Goal: Information Seeking & Learning: Learn about a topic

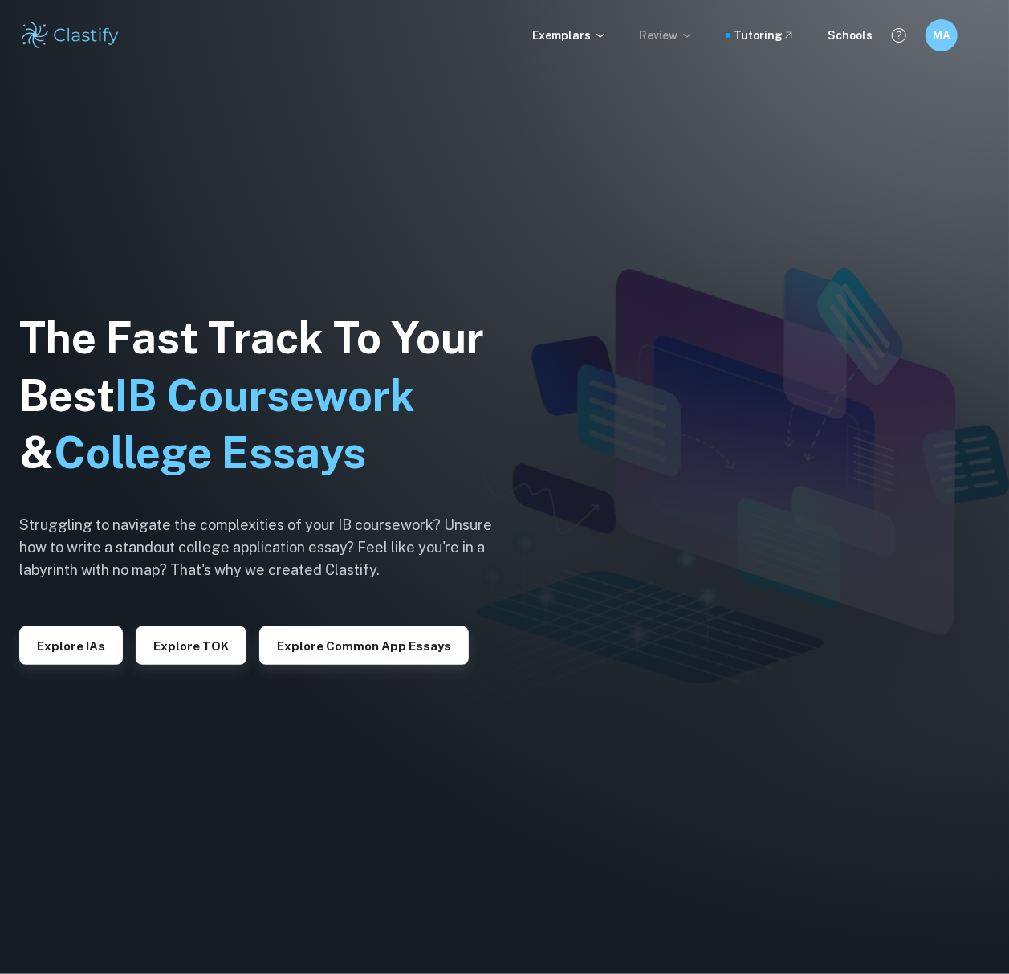
click at [679, 35] on p "Review" at bounding box center [666, 35] width 55 height 18
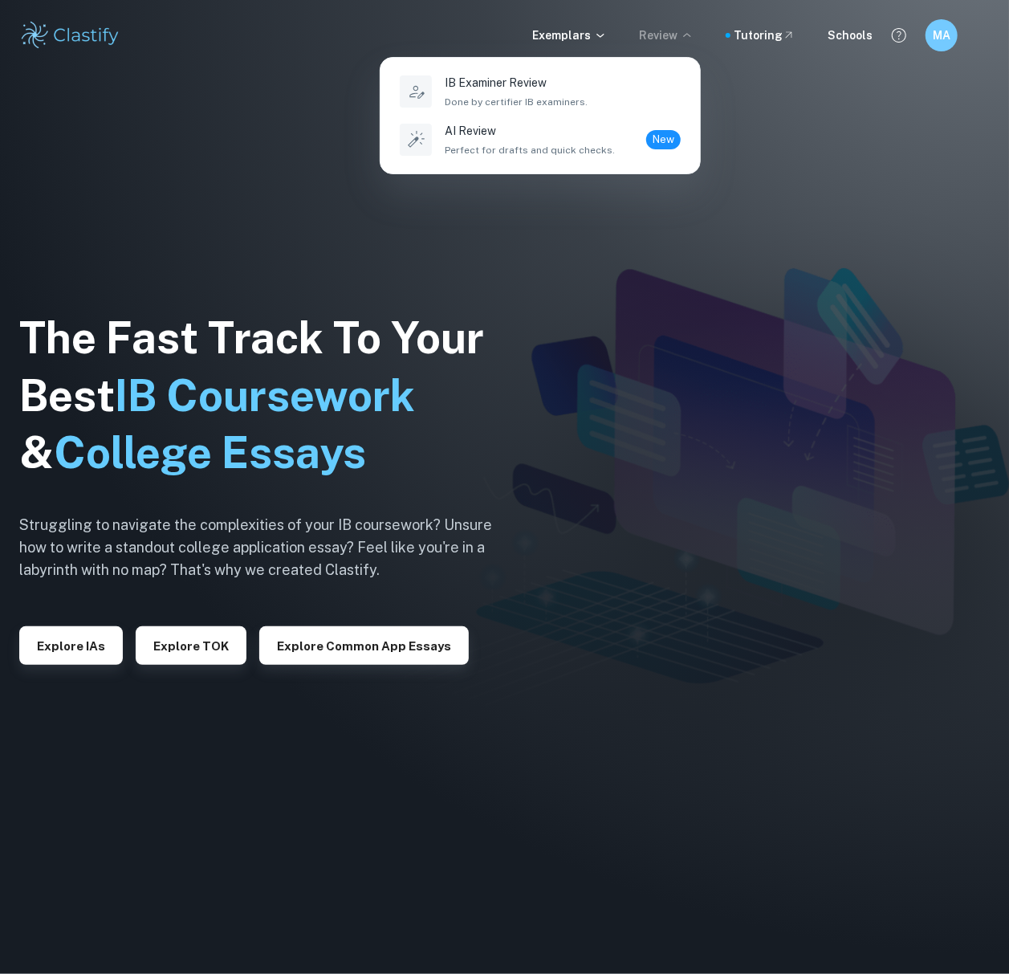
click at [569, 23] on div at bounding box center [504, 487] width 1009 height 974
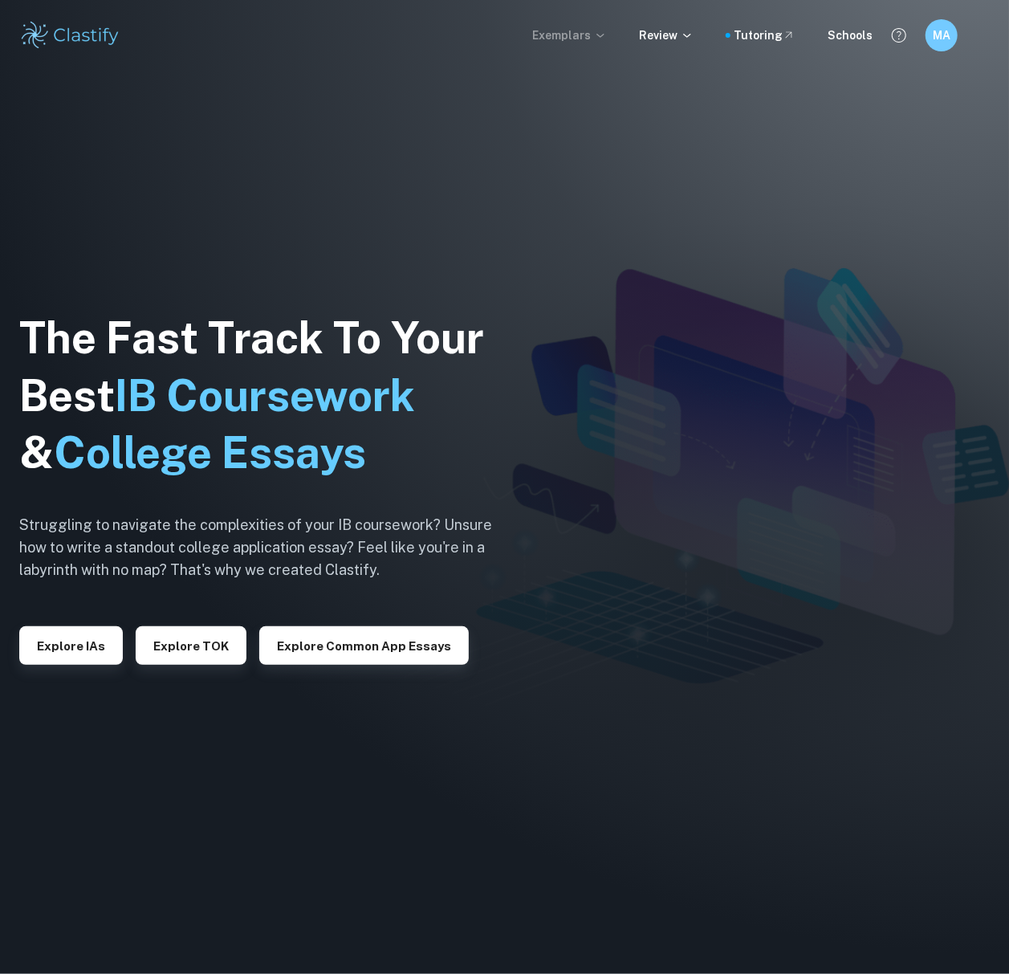
click at [578, 35] on p "Exemplars" at bounding box center [569, 35] width 75 height 18
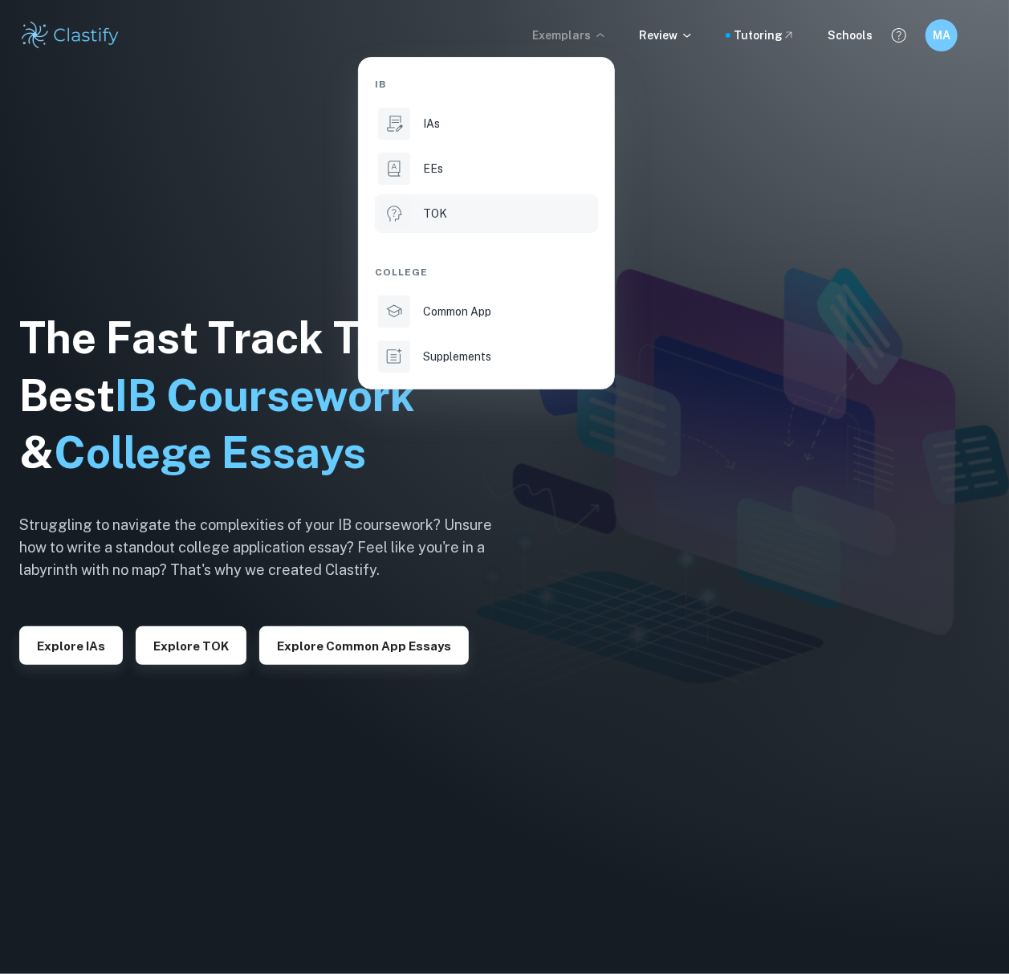
click at [421, 214] on li "TOK" at bounding box center [486, 213] width 223 height 39
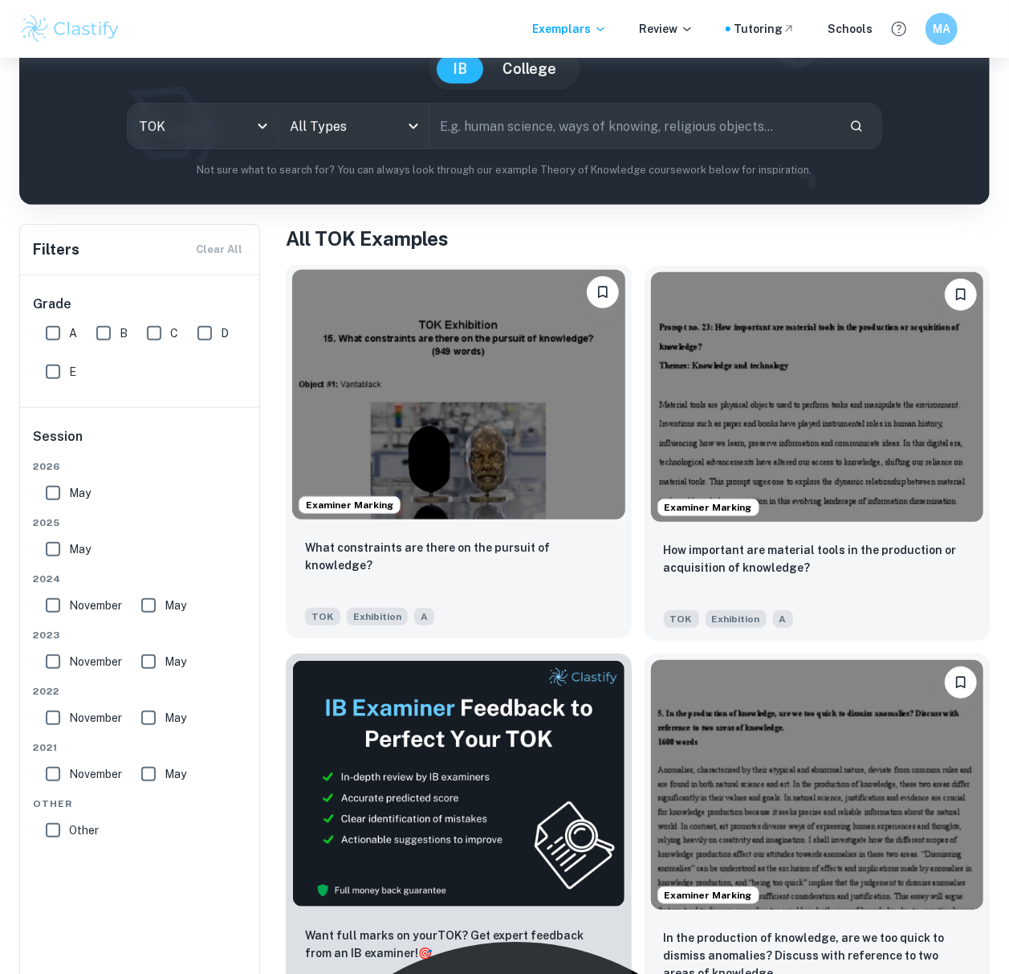
scroll to position [321, 0]
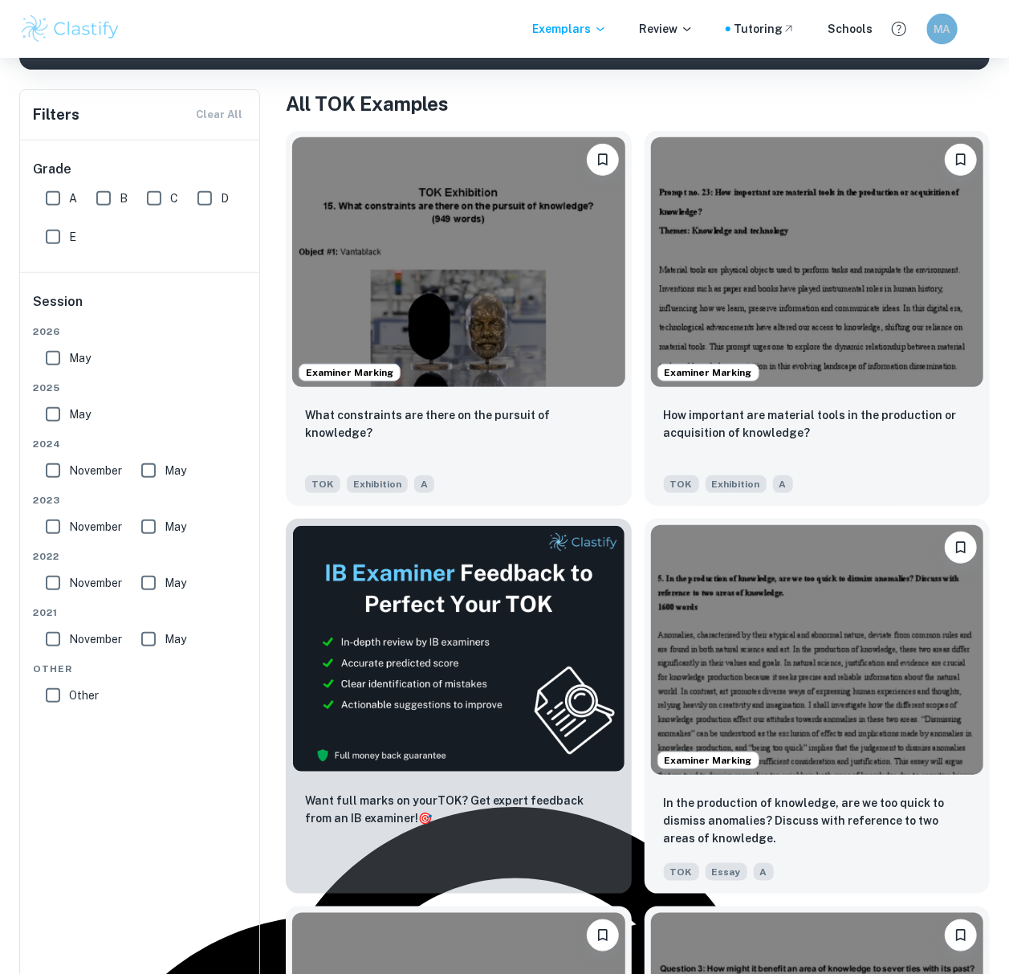
click at [944, 30] on h6 "MA" at bounding box center [943, 28] width 18 height 17
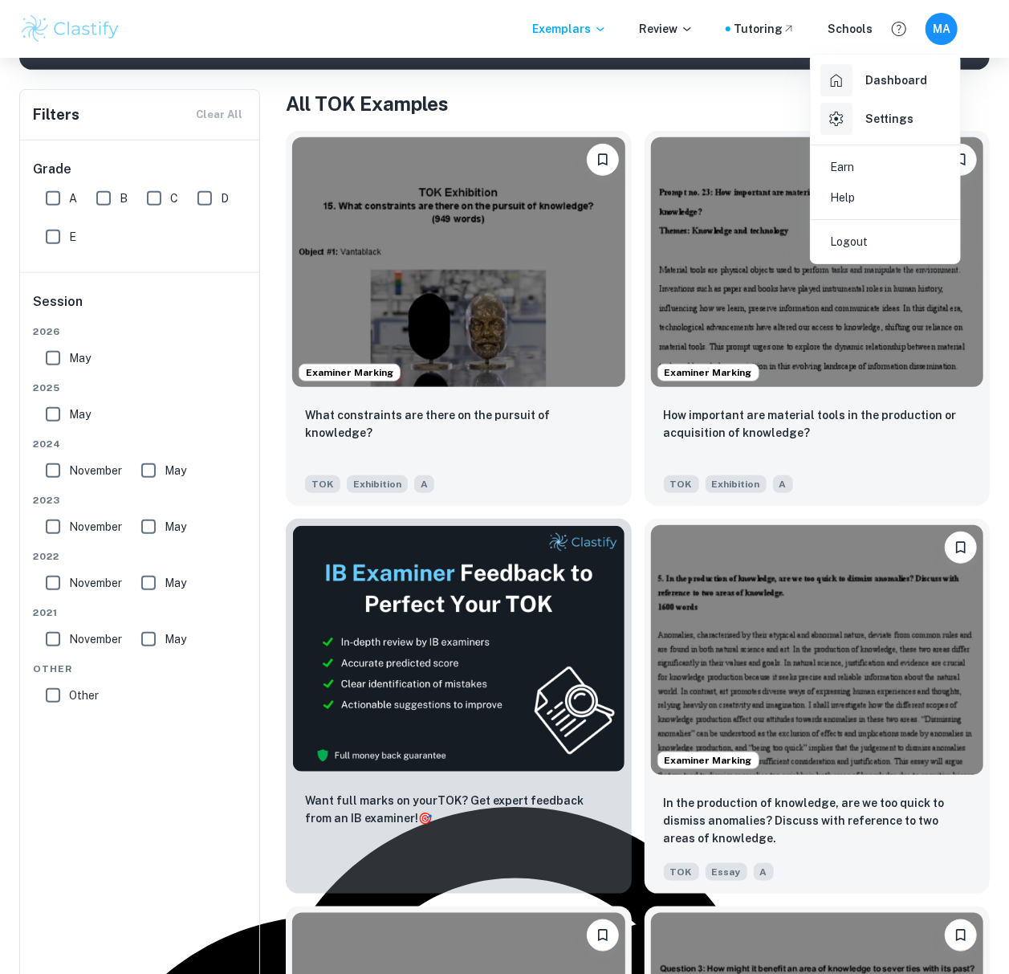
click at [867, 83] on h6 "Dashboard" at bounding box center [896, 80] width 62 height 18
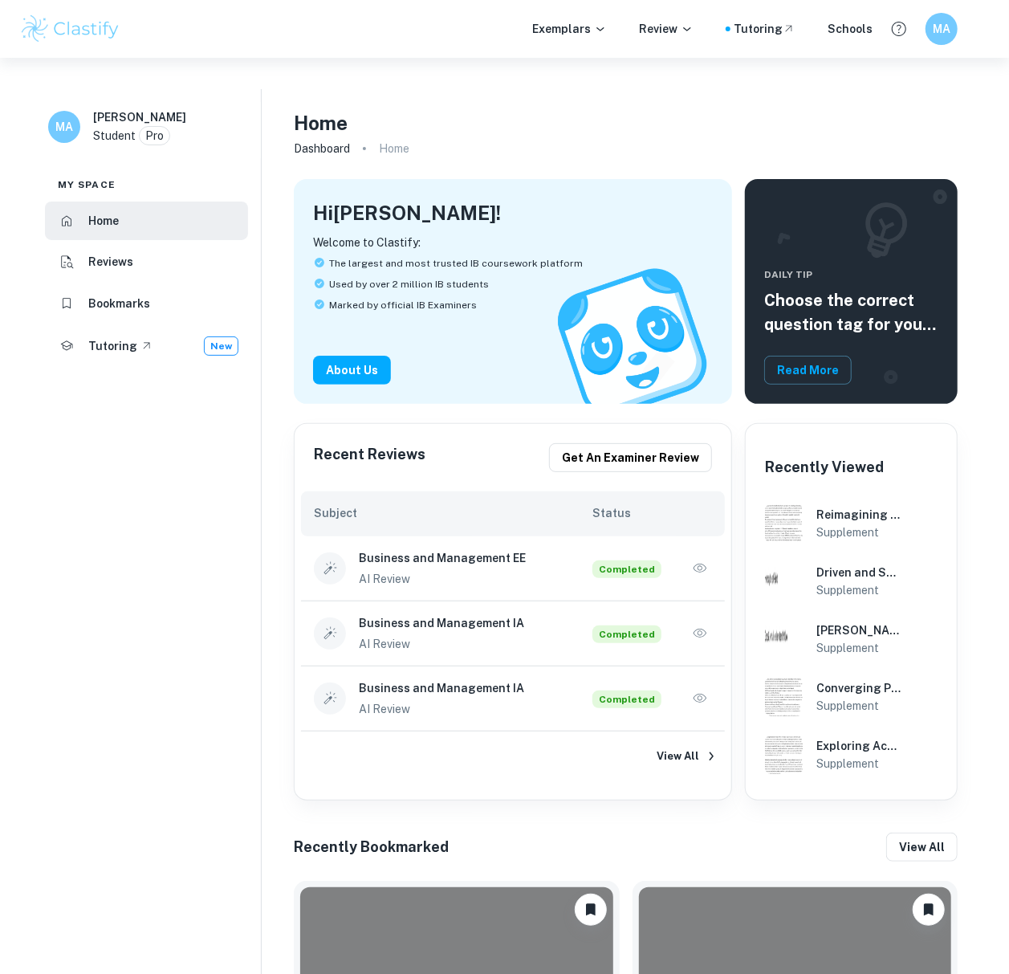
click at [153, 284] on li "Bookmarks" at bounding box center [146, 303] width 203 height 39
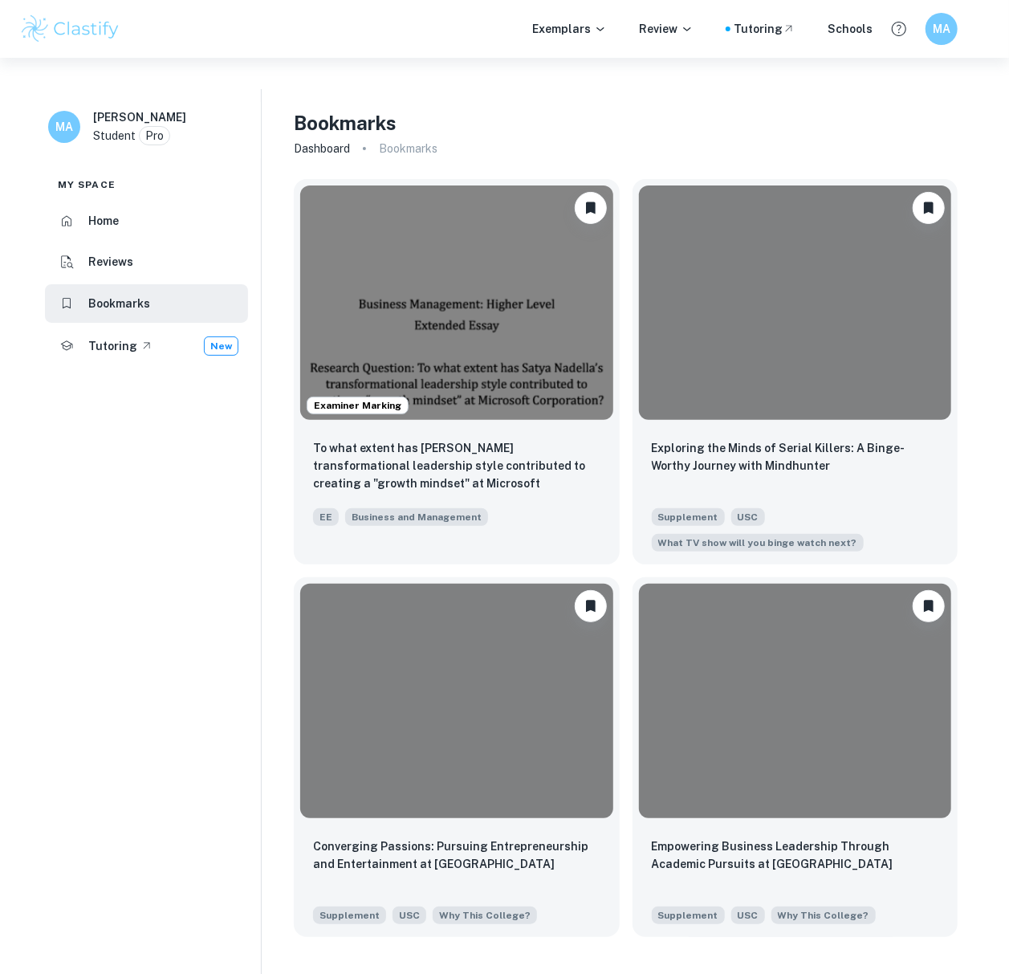
click at [138, 243] on li "Reviews" at bounding box center [146, 262] width 203 height 39
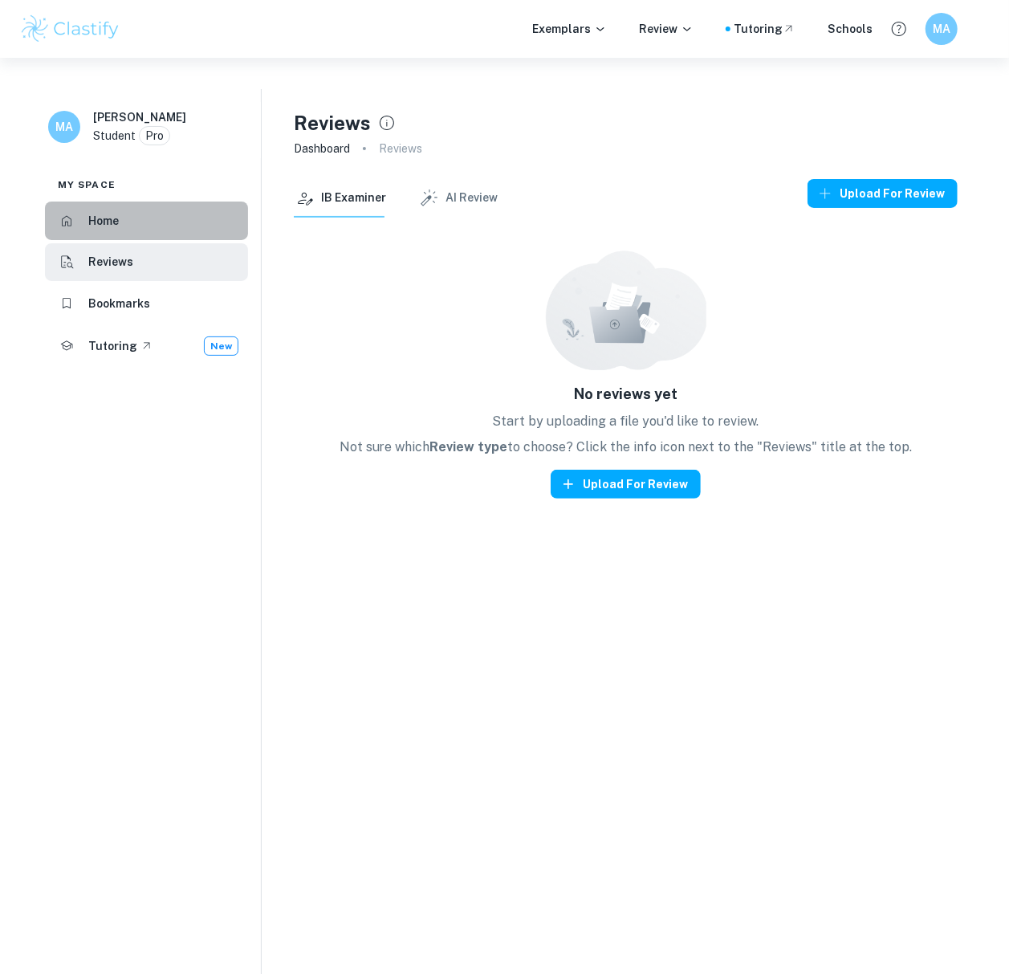
click at [161, 202] on li "Home" at bounding box center [146, 221] width 203 height 39
click at [596, 34] on p "Exemplars" at bounding box center [569, 29] width 75 height 18
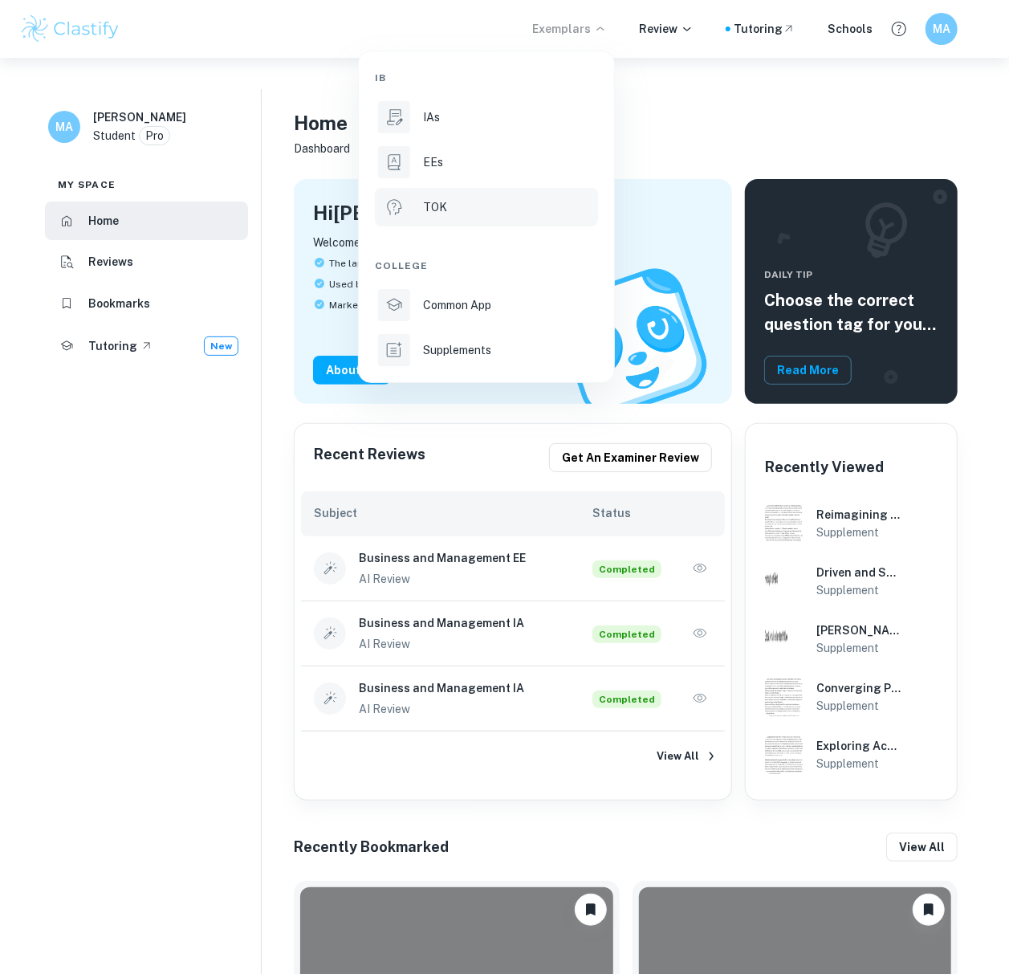
click at [445, 213] on p "TOK" at bounding box center [435, 207] width 24 height 18
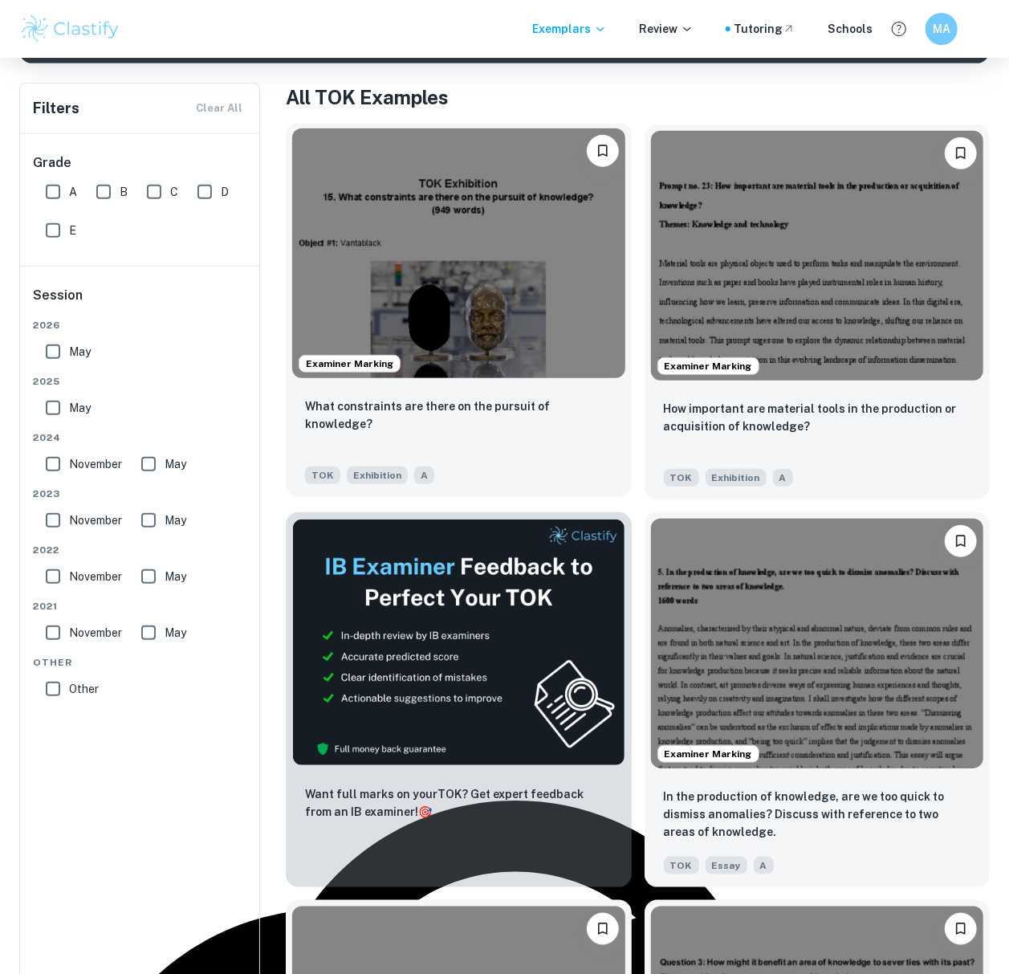
scroll to position [321, 0]
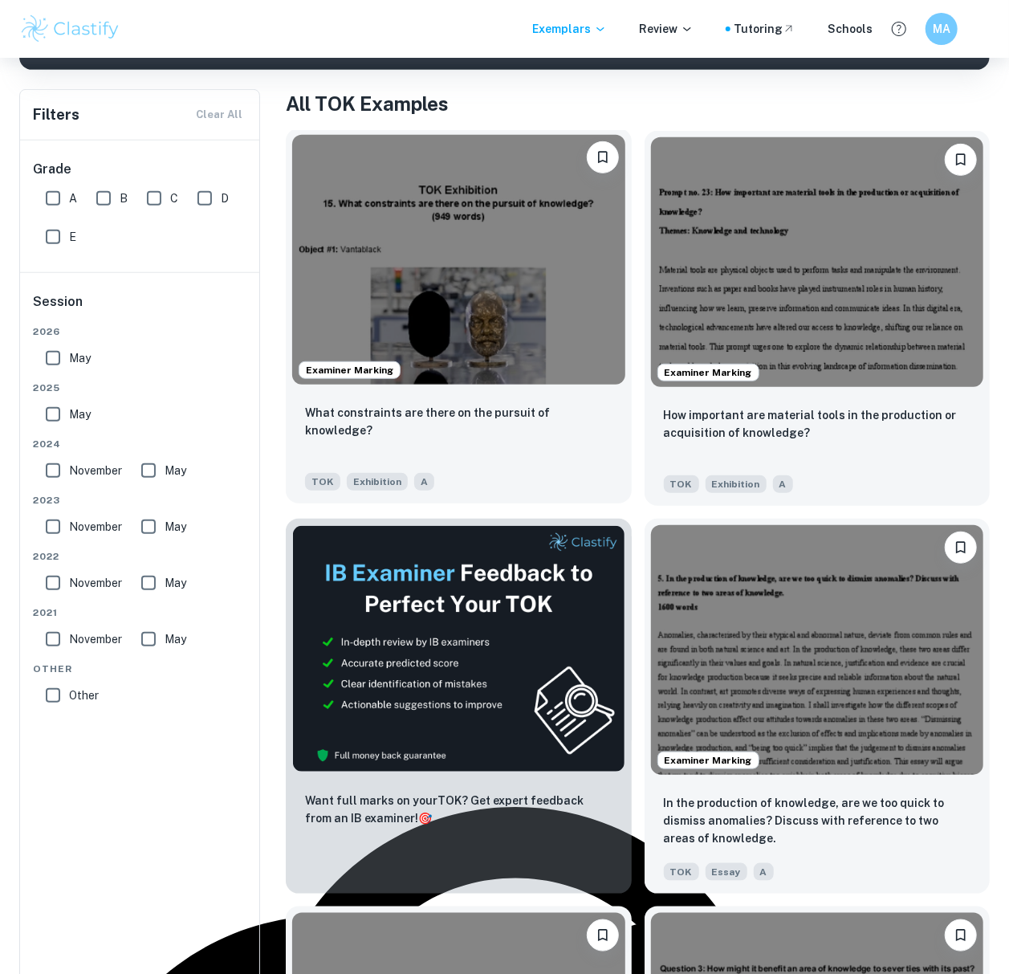
click at [564, 277] on img at bounding box center [458, 260] width 333 height 250
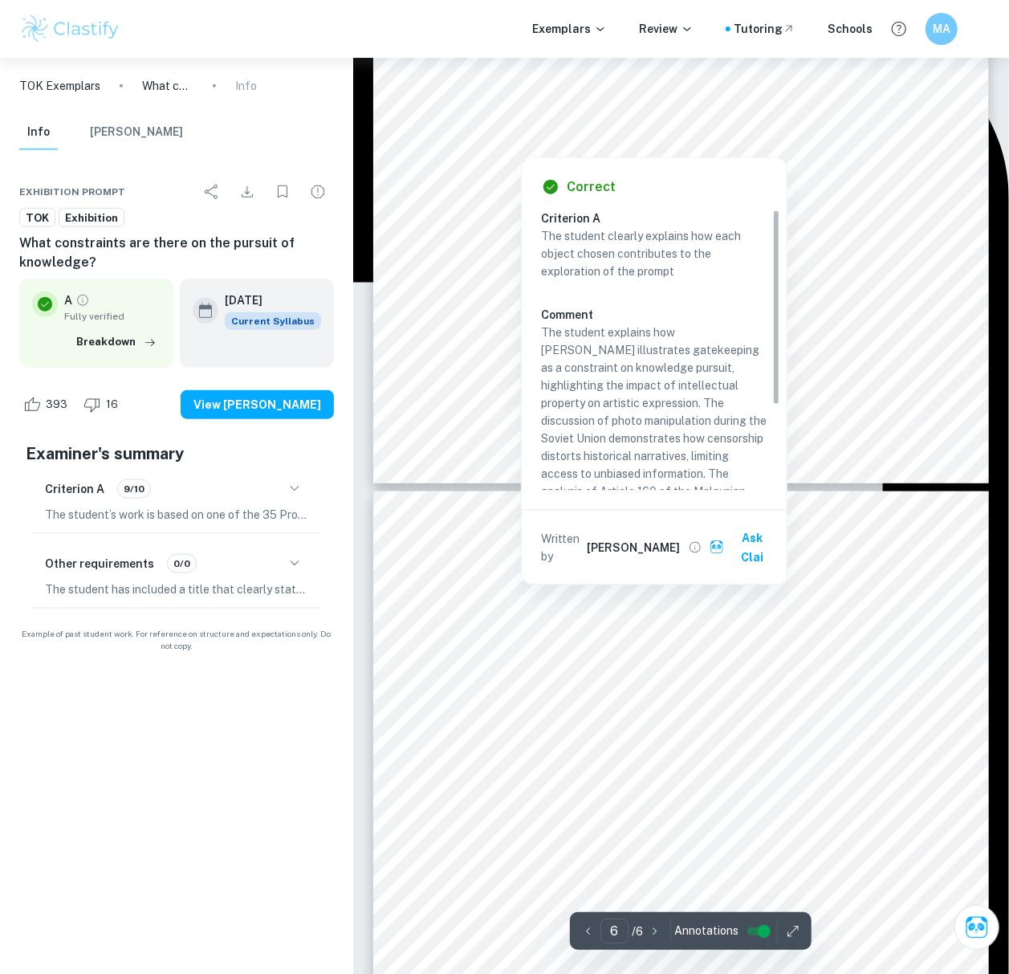
type input "5"
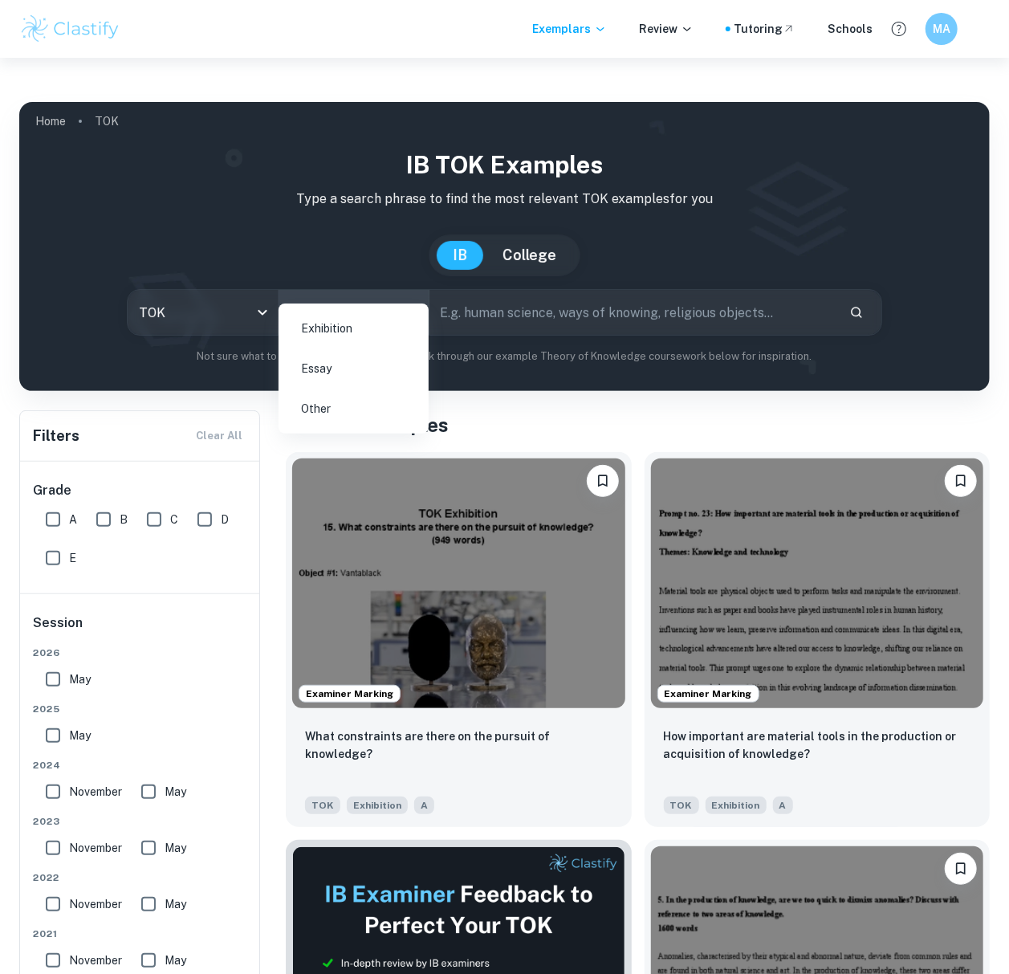
click at [367, 278] on body "We value your privacy We use cookies to enhance your browsing experience, serve…" at bounding box center [504, 576] width 1009 height 974
click at [206, 283] on div at bounding box center [504, 487] width 1009 height 974
click at [338, 279] on body "We value your privacy We use cookies to enhance your browsing experience, serve…" at bounding box center [504, 576] width 1009 height 974
click at [322, 373] on li "Essay" at bounding box center [353, 368] width 137 height 37
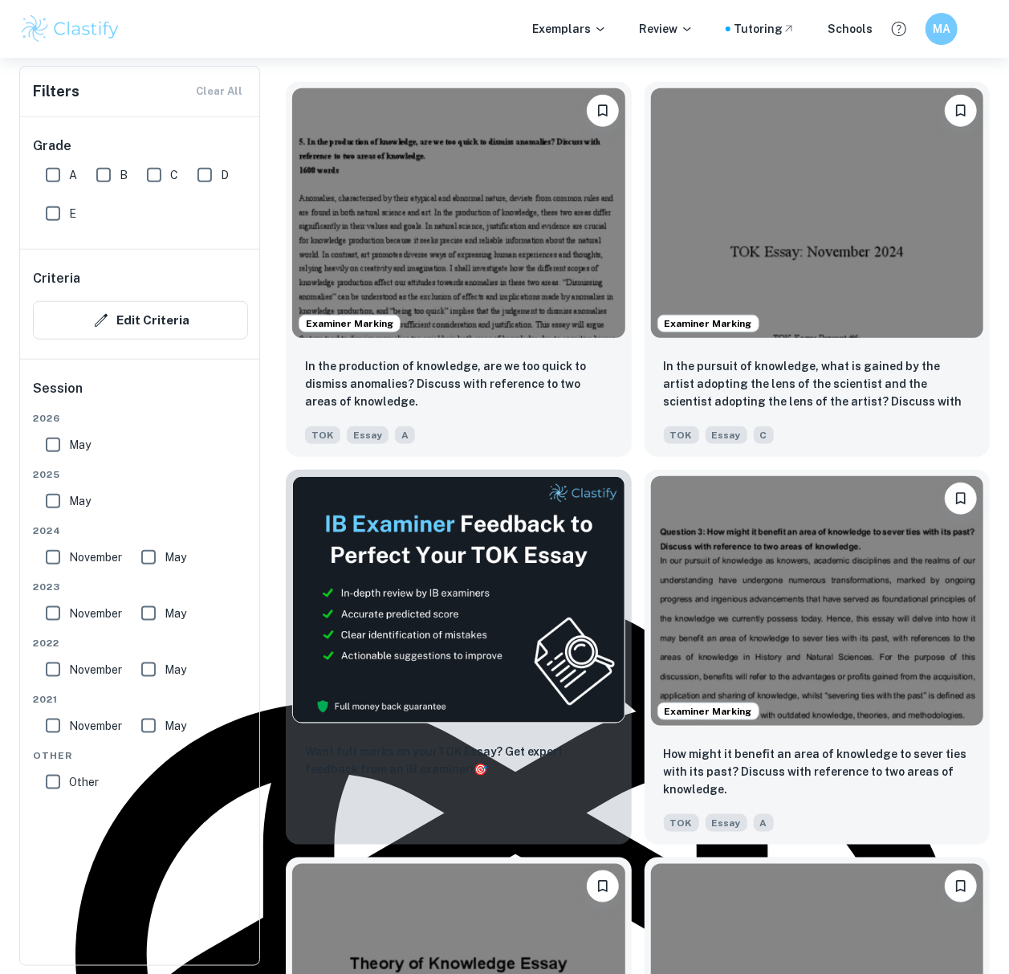
scroll to position [535, 0]
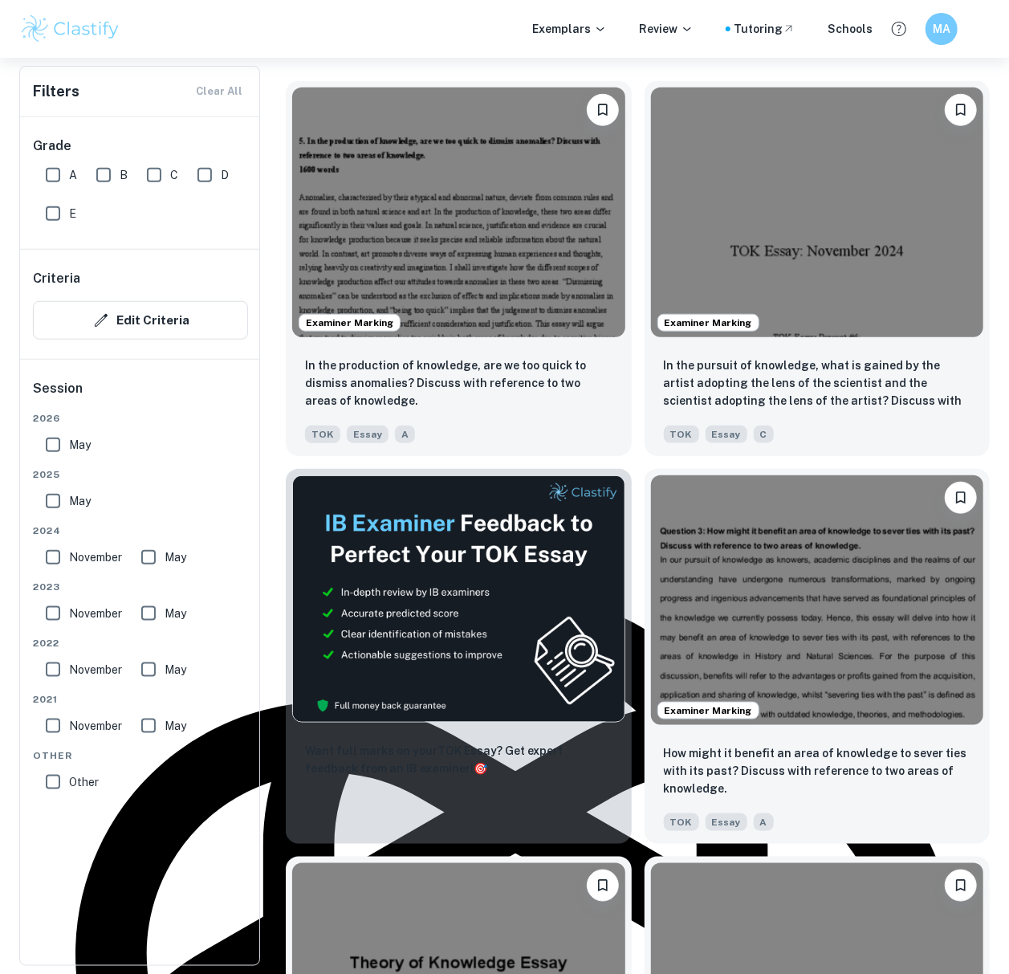
drag, startPoint x: 61, startPoint y: 169, endPoint x: 52, endPoint y: 373, distance: 204.9
click at [61, 170] on input "A" at bounding box center [53, 175] width 32 height 32
checkbox input "true"
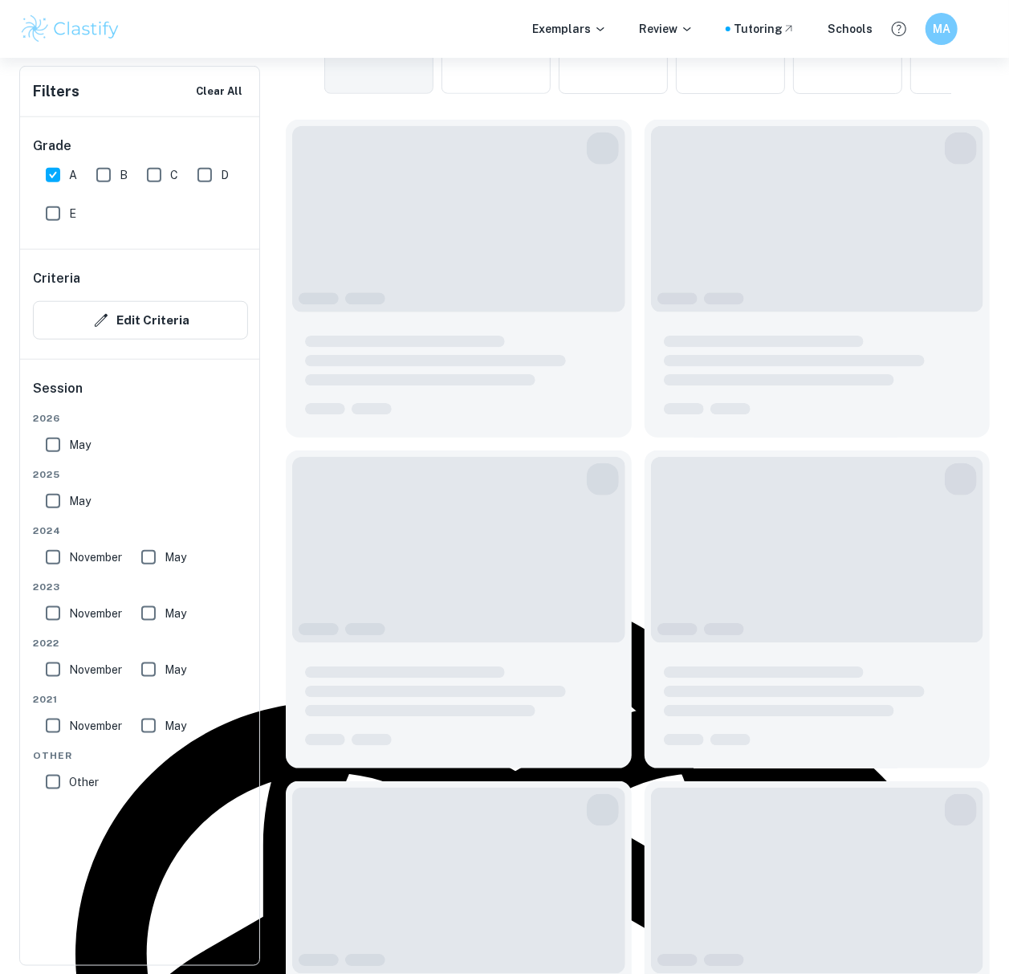
scroll to position [573, 0]
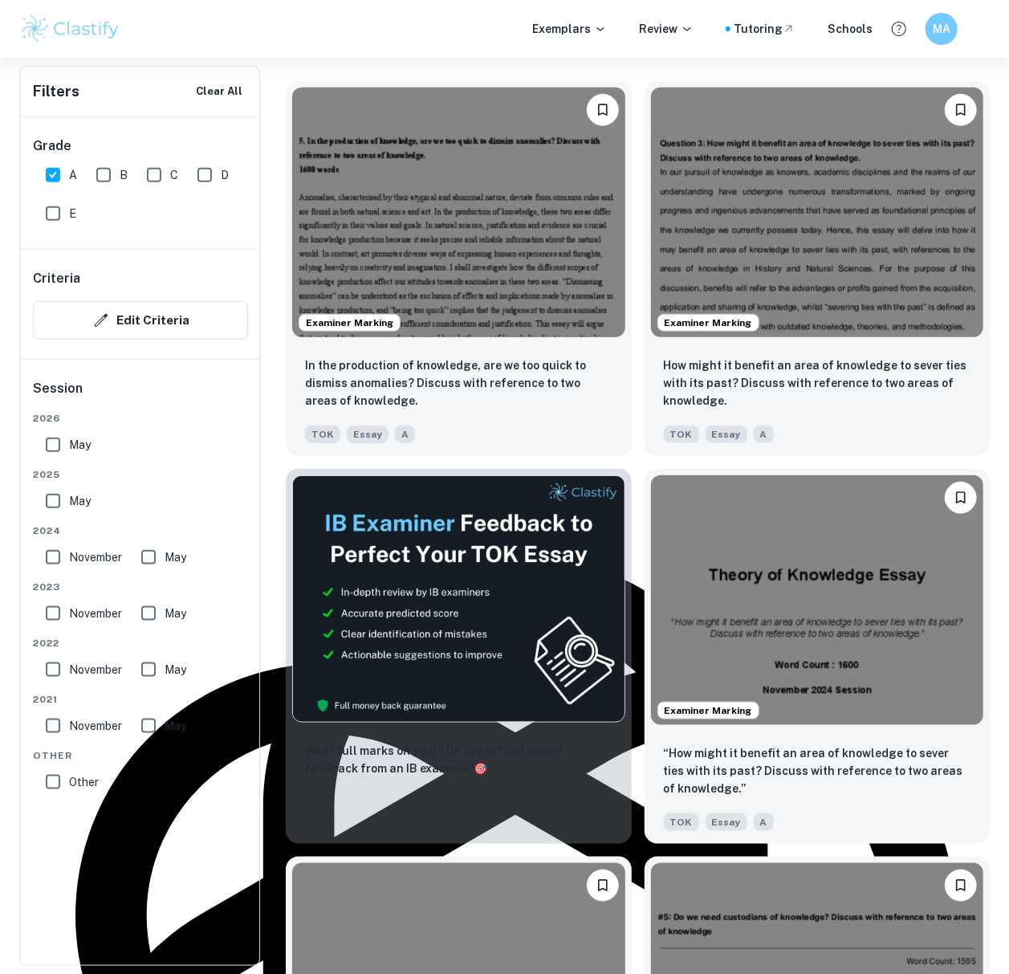
click at [55, 514] on input "May" at bounding box center [53, 501] width 32 height 32
checkbox input "true"
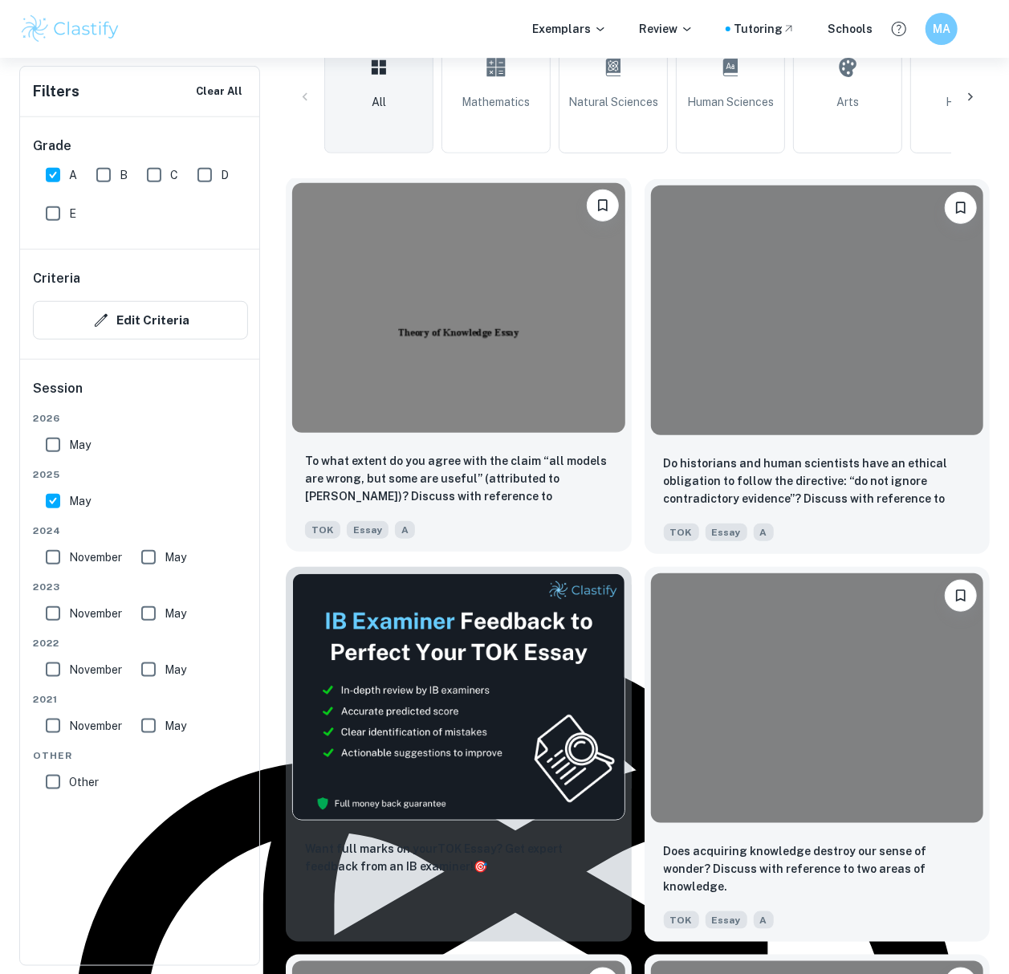
scroll to position [466, 0]
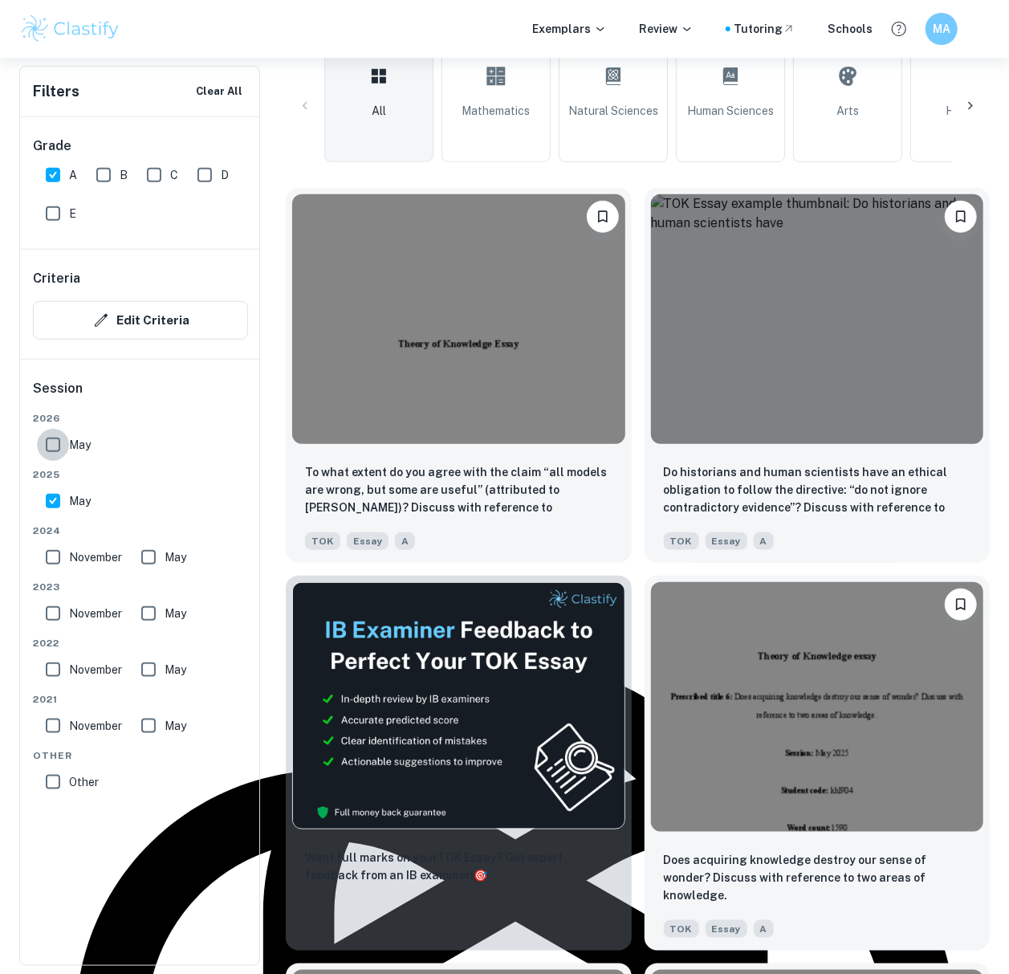
click at [49, 441] on input "May" at bounding box center [53, 445] width 32 height 32
checkbox input "true"
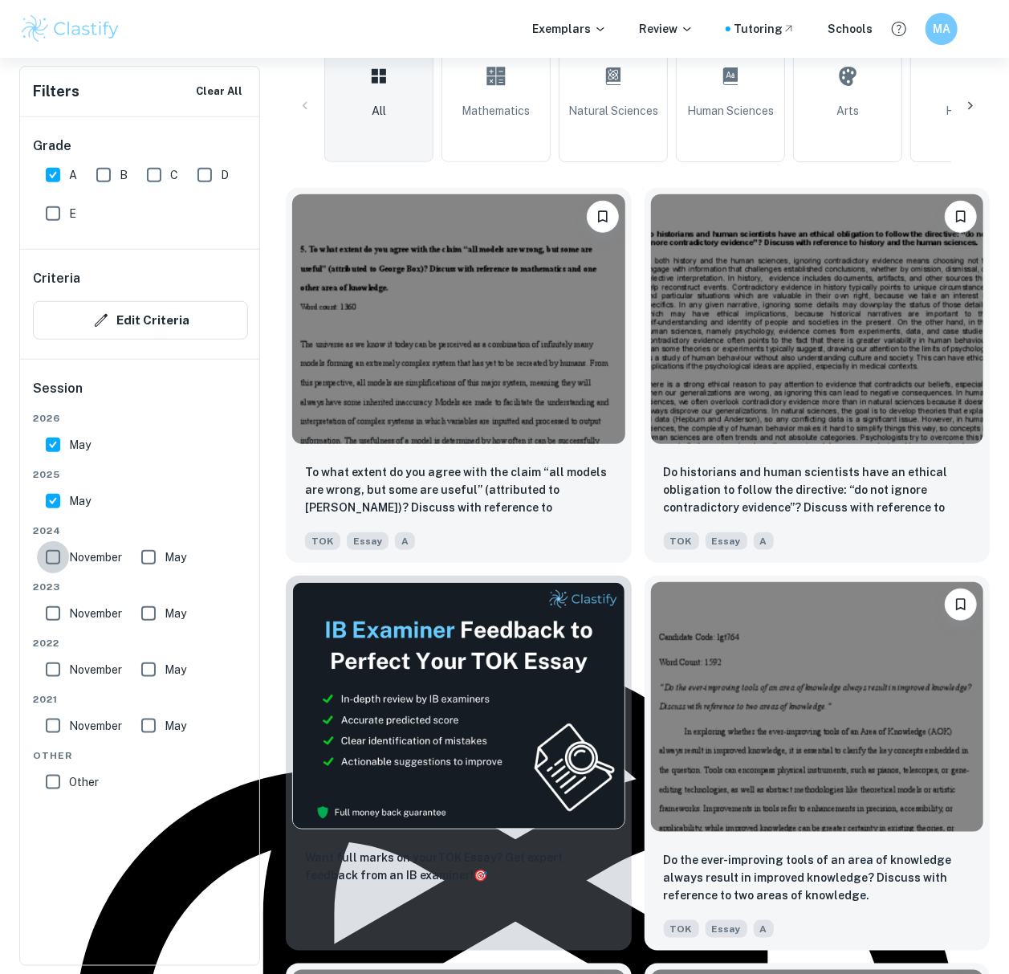
drag, startPoint x: 55, startPoint y: 560, endPoint x: 135, endPoint y: 552, distance: 79.9
click at [56, 560] on input "November" at bounding box center [53, 557] width 32 height 32
checkbox input "true"
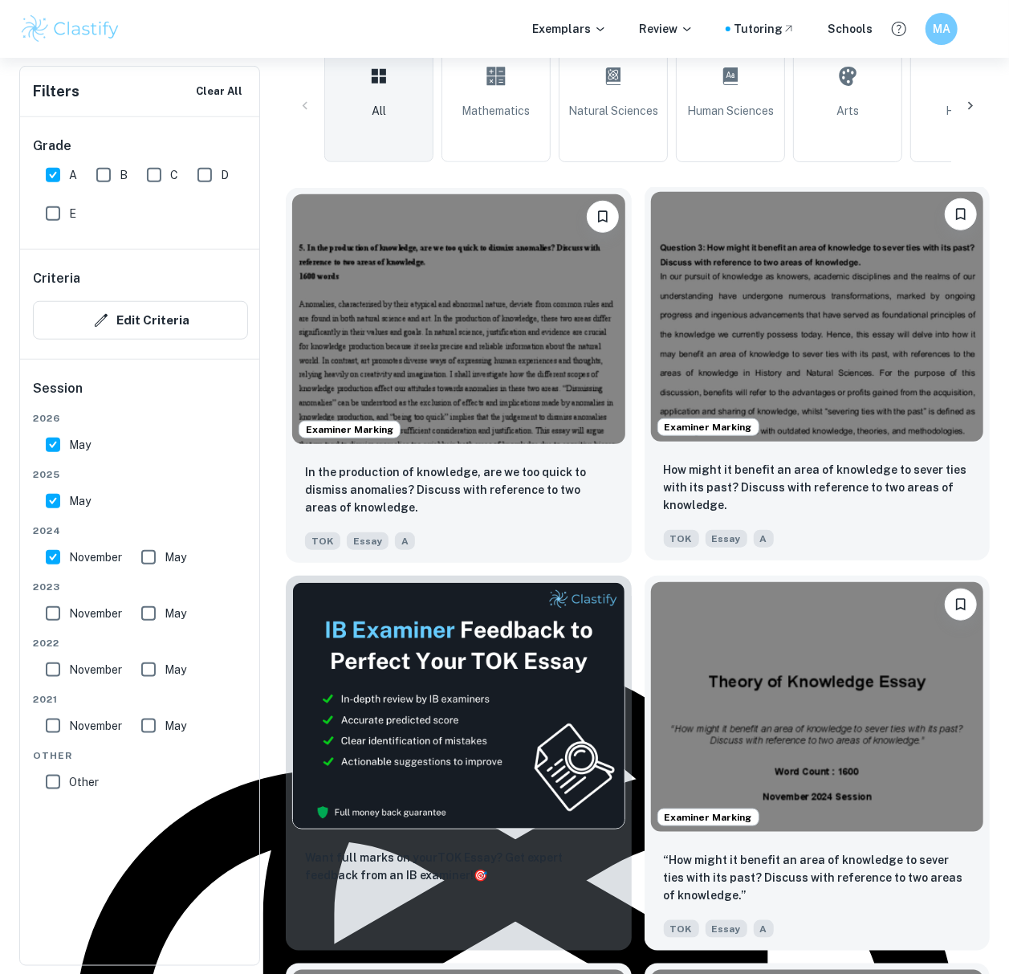
click at [858, 448] on div "How might it benefit an area of knowledge to sever ties with its past? Discuss …" at bounding box center [818, 504] width 346 height 112
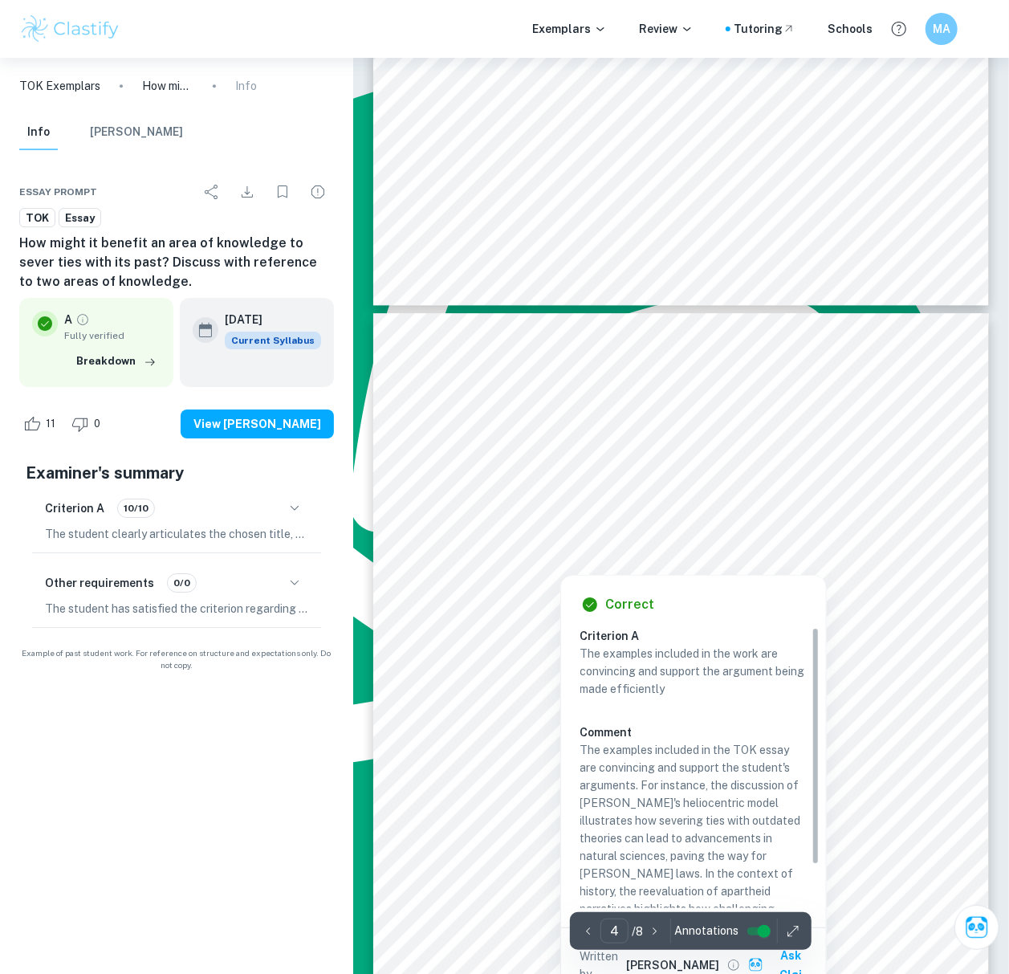
scroll to position [2464, 0]
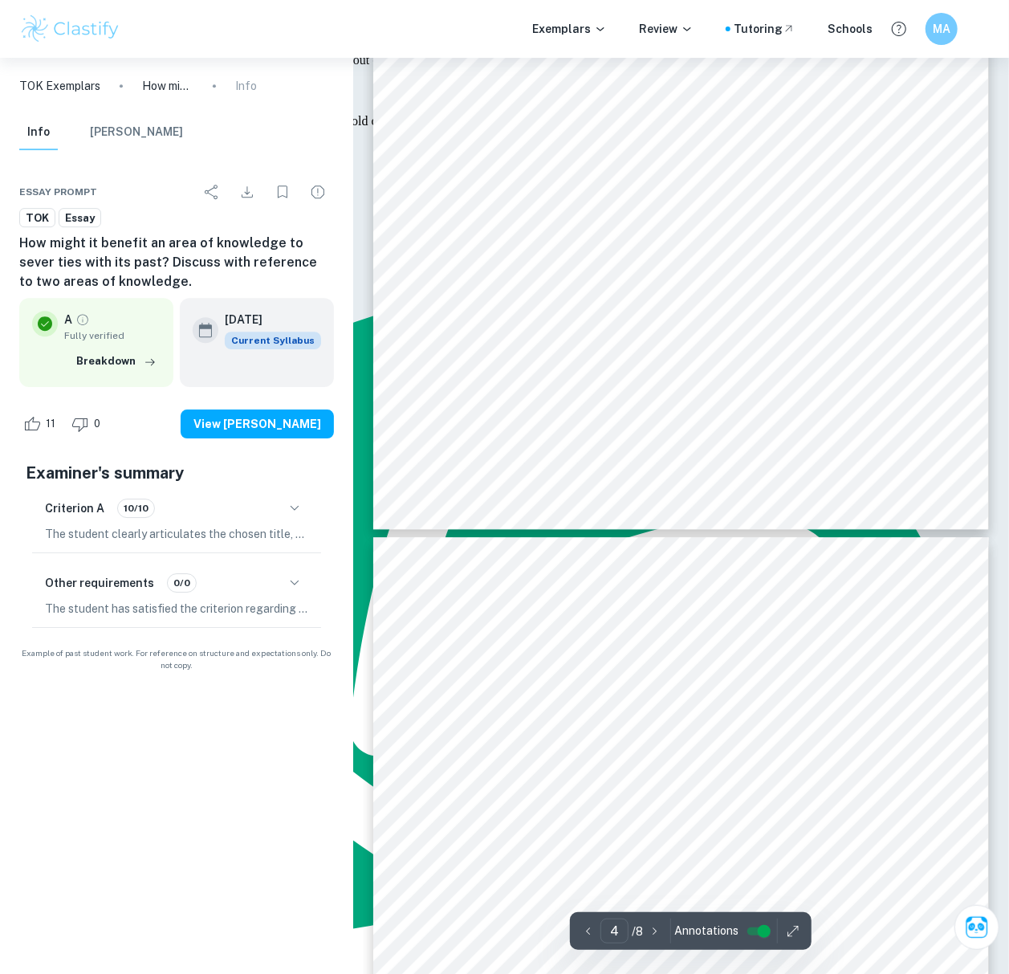
type input "3"
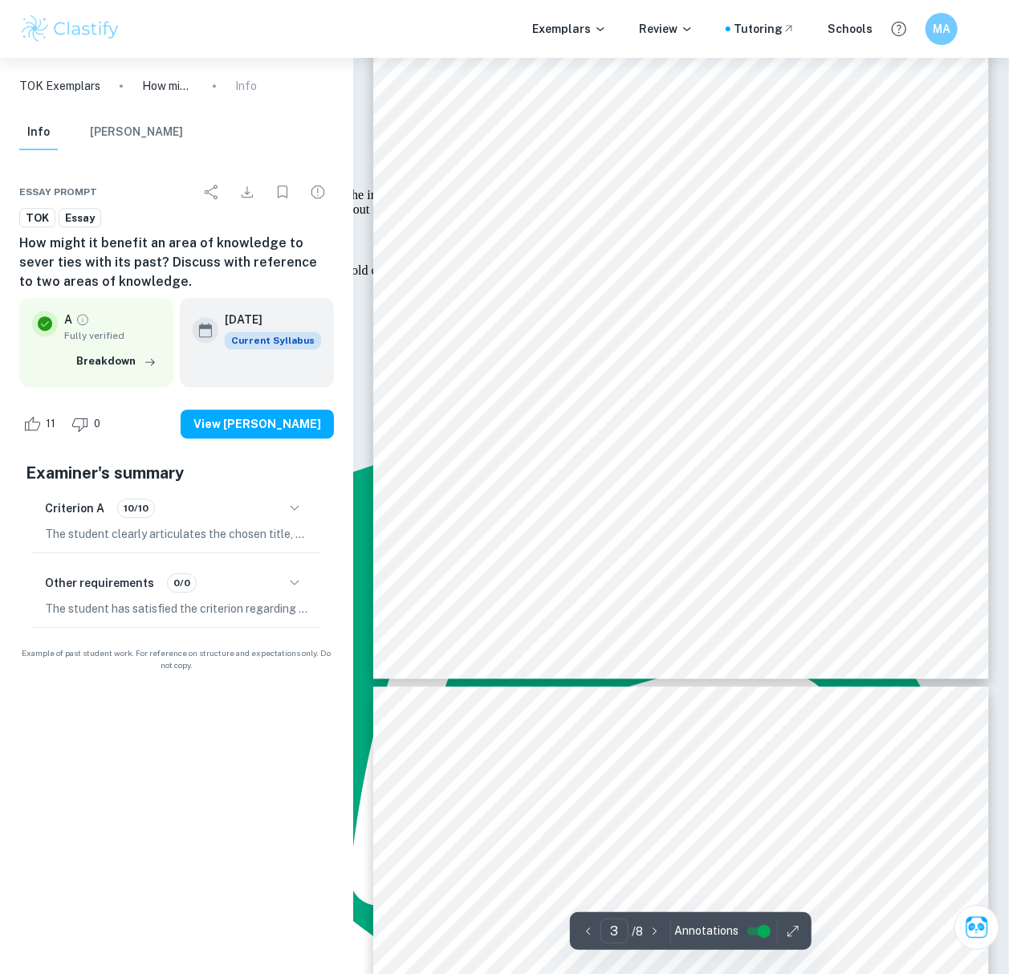
scroll to position [2143, 0]
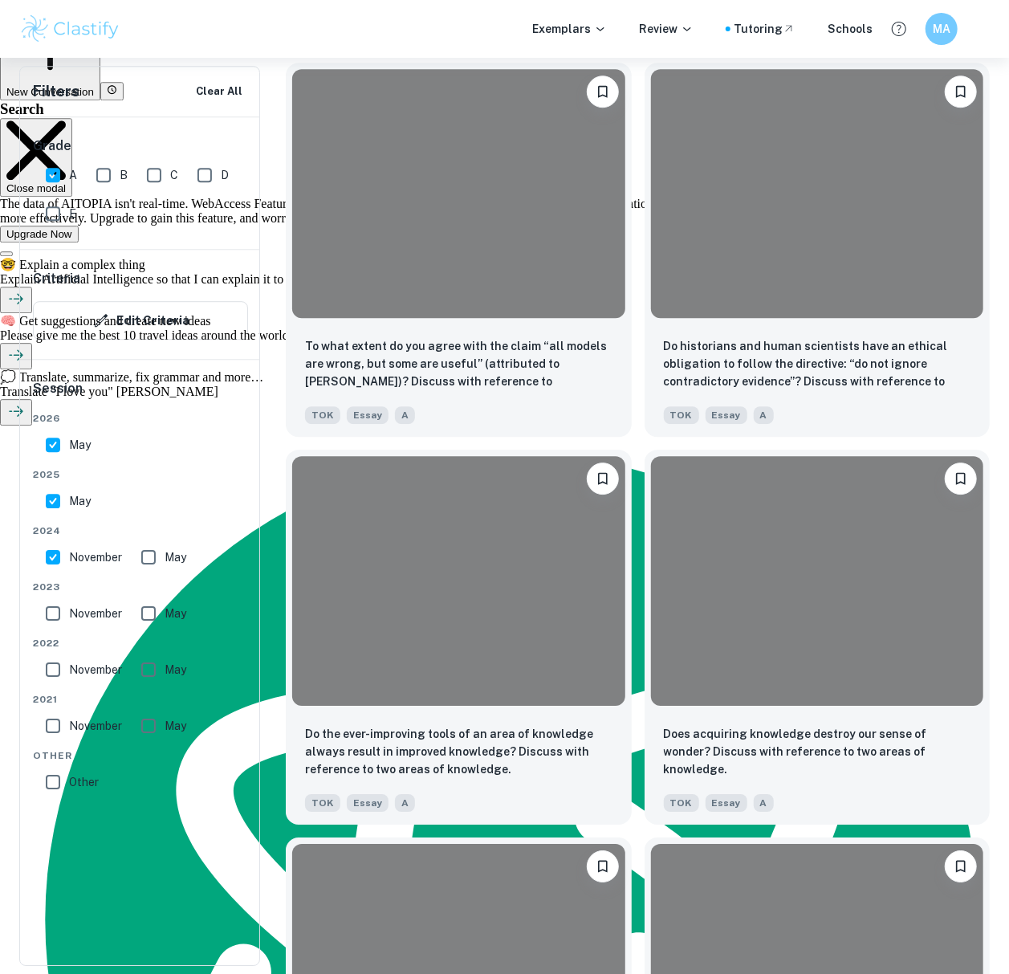
scroll to position [466, 0]
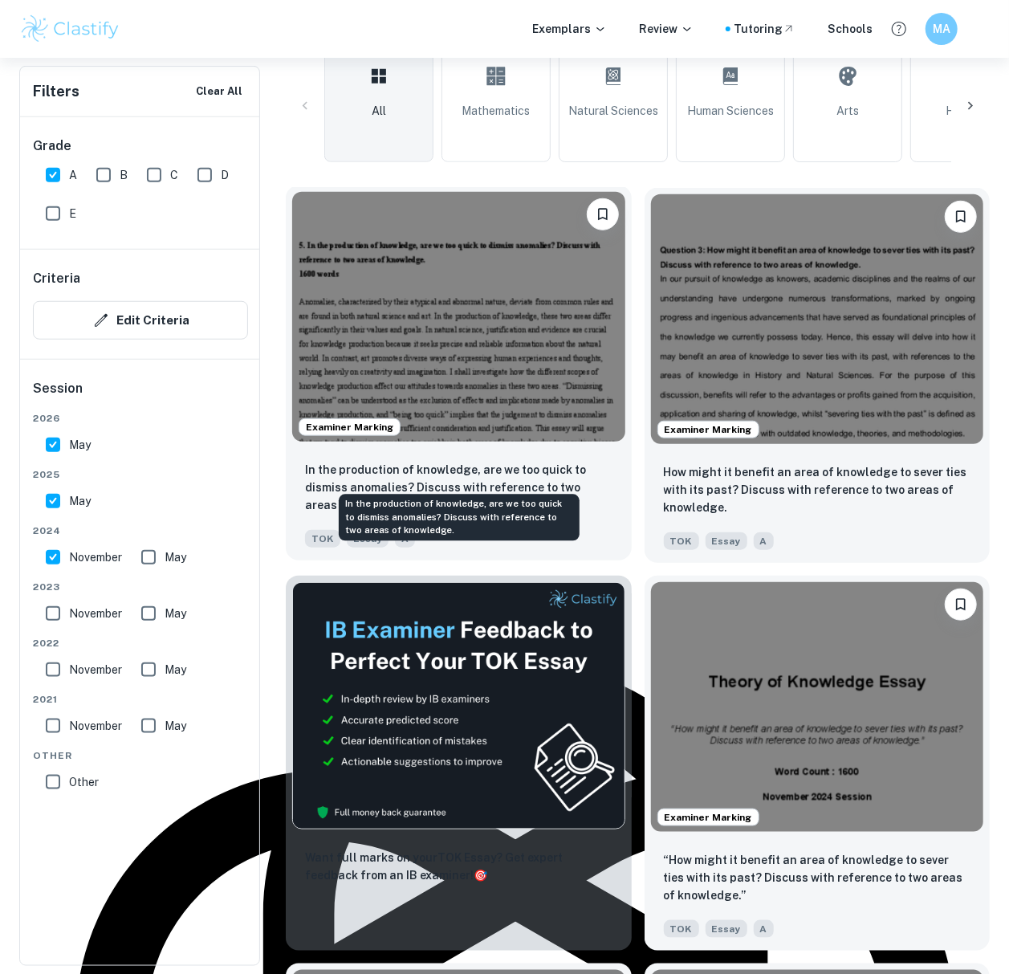
click at [519, 461] on p "In the production of knowledge, are we too quick to dismiss anomalies? Discuss …" at bounding box center [458, 487] width 307 height 53
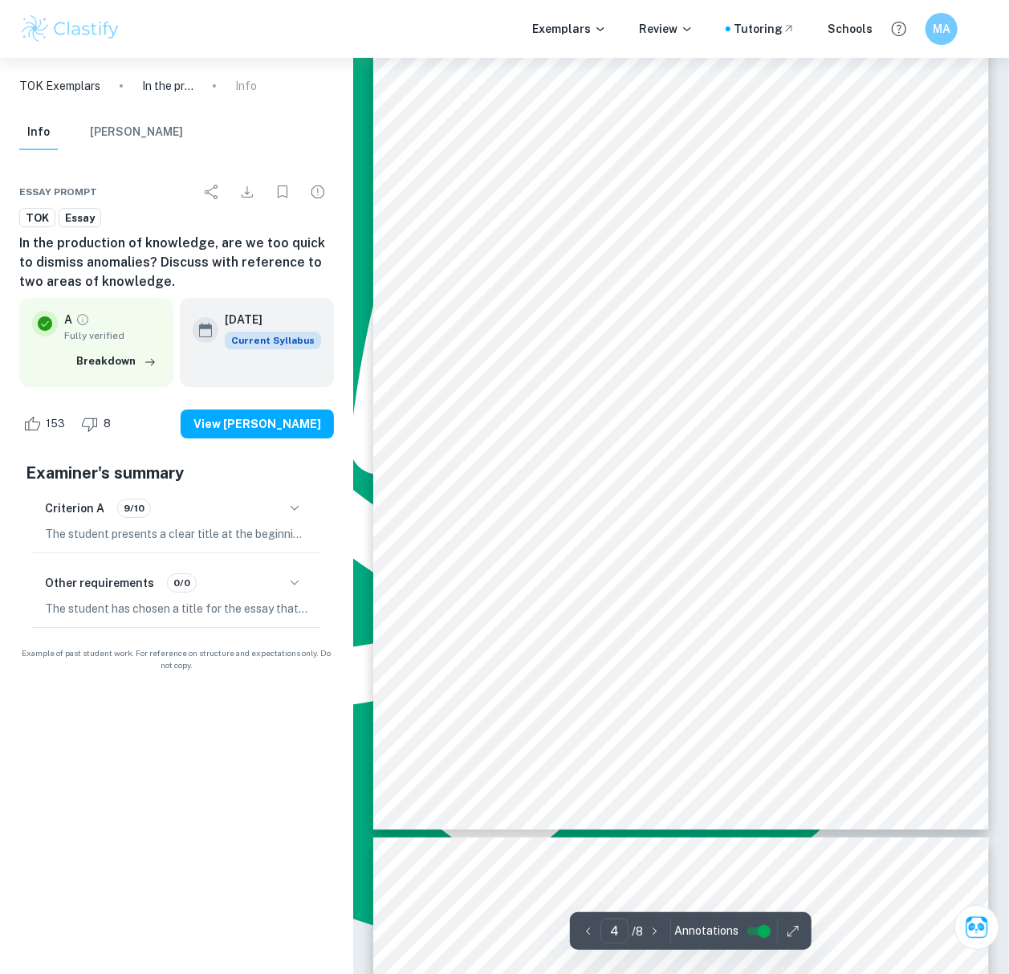
scroll to position [2569, 0]
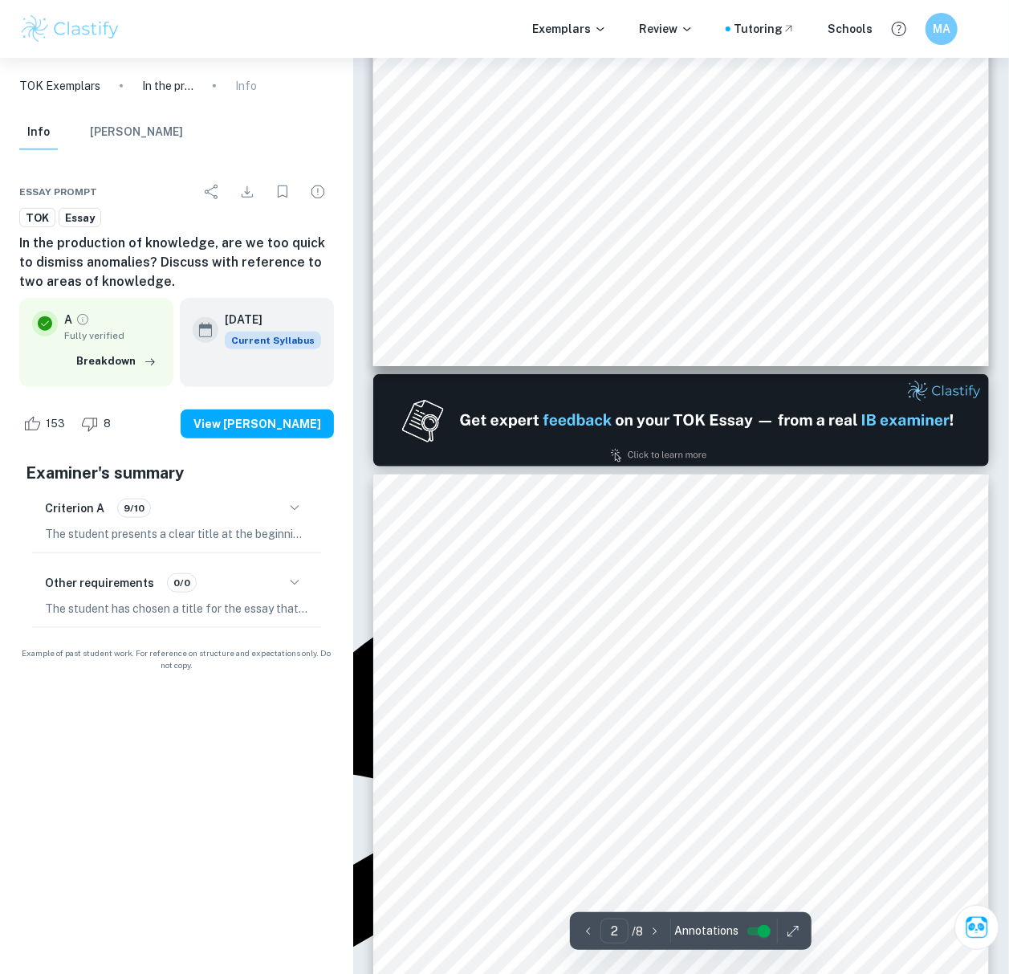
type input "1"
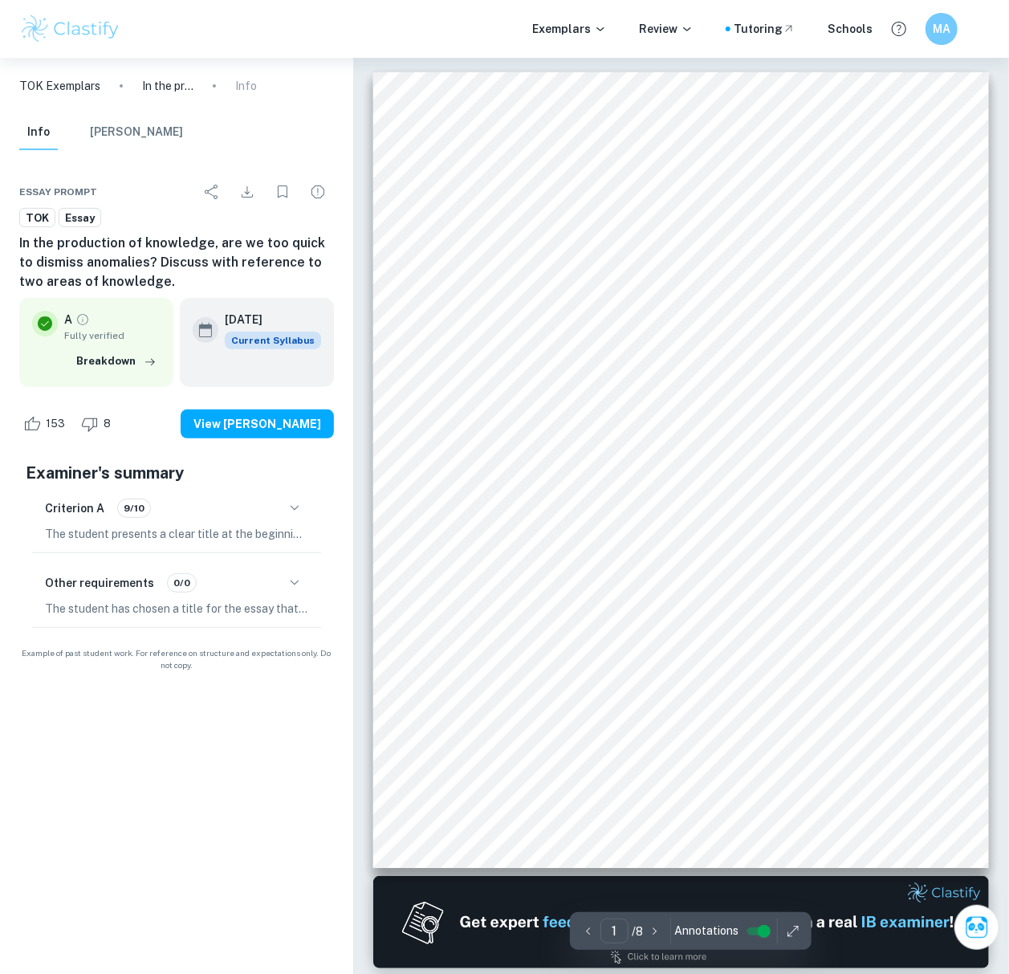
scroll to position [0, 0]
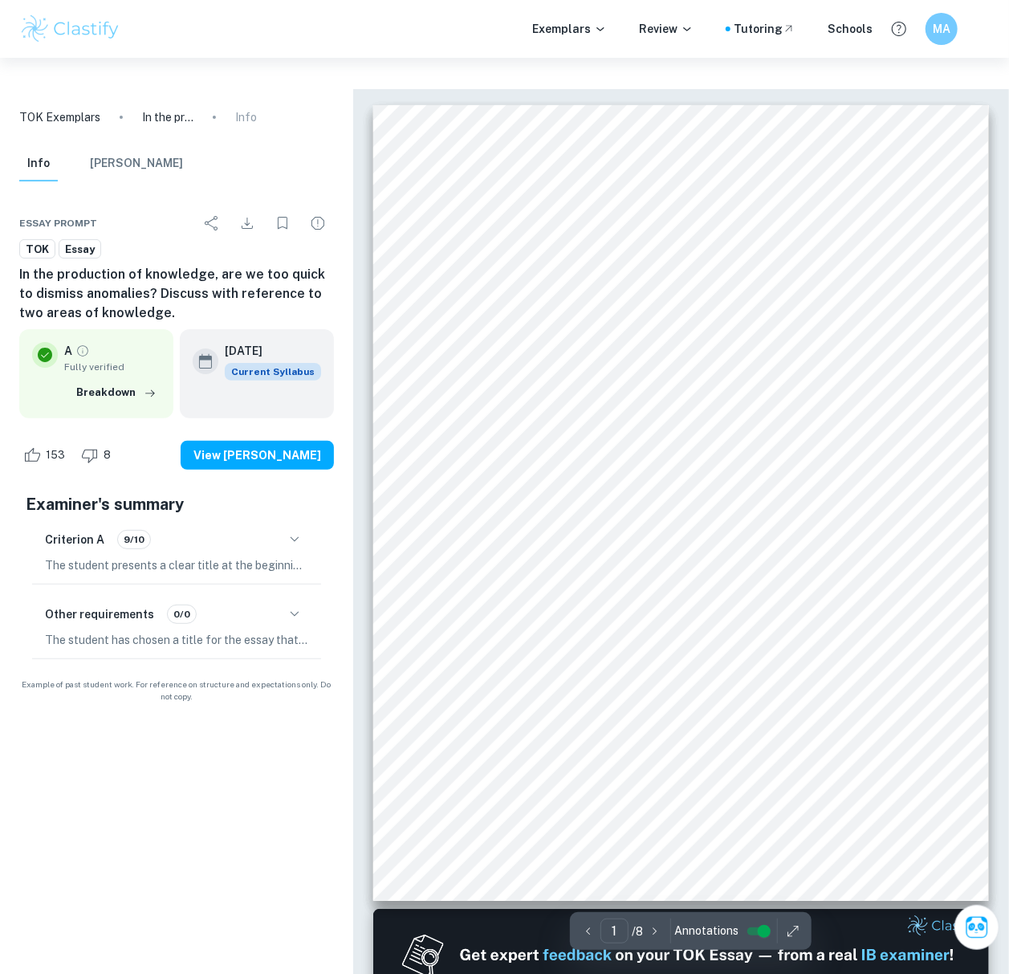
drag, startPoint x: 430, startPoint y: 234, endPoint x: 403, endPoint y: 386, distance: 154.2
click at [403, 386] on div "5. In the production of knowledge, are we too quick to dismiss anomalies? Discu…" at bounding box center [680, 503] width 615 height 796
click at [403, 387] on div "5. In the production of knowledge, are we too quick to dismiss anomalies? Discu…" at bounding box center [680, 503] width 615 height 796
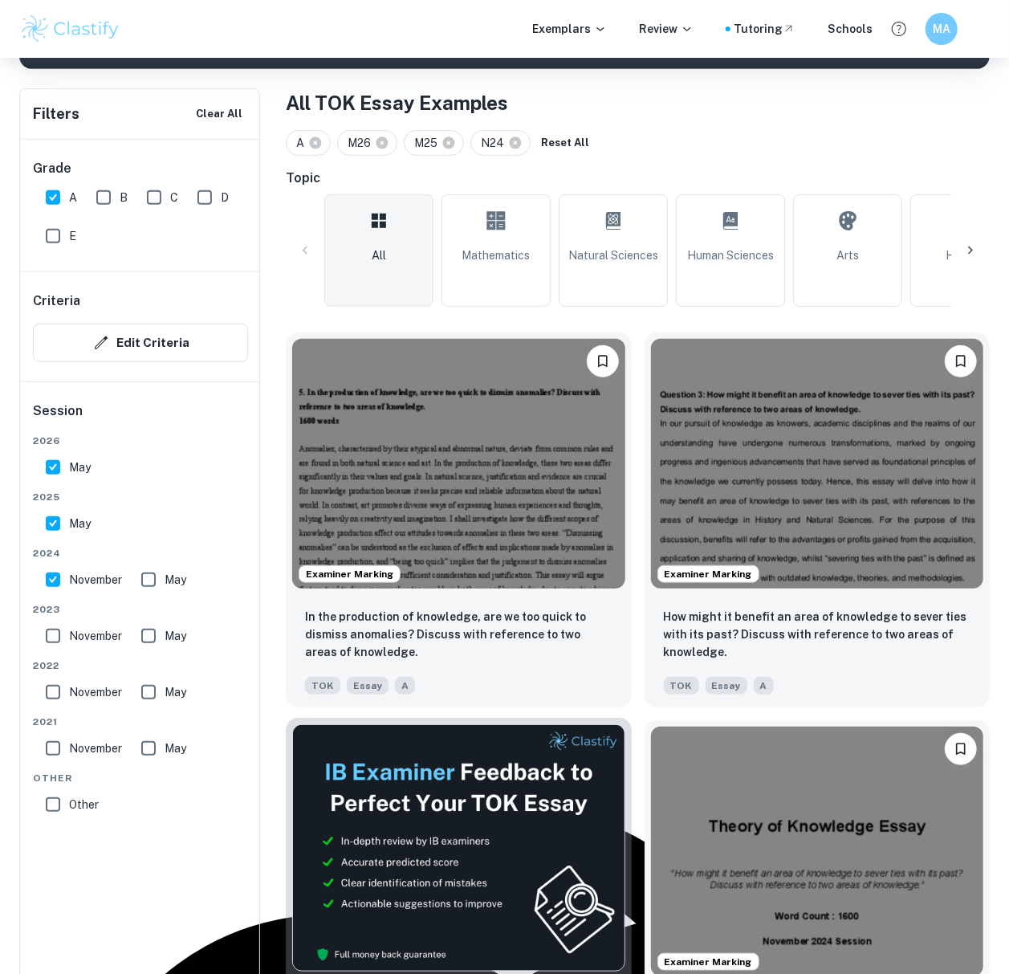
scroll to position [360, 0]
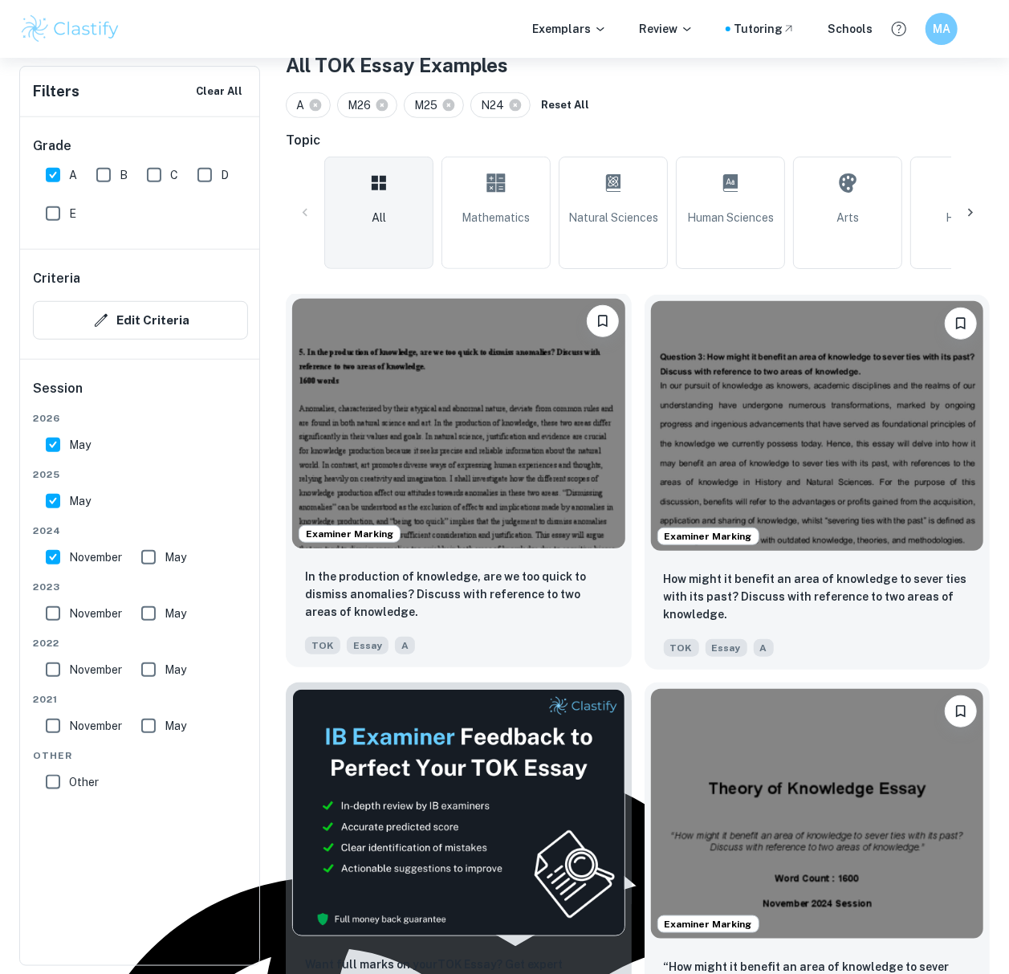
click at [473, 568] on p "In the production of knowledge, are we too quick to dismiss anomalies? Discuss …" at bounding box center [458, 594] width 307 height 53
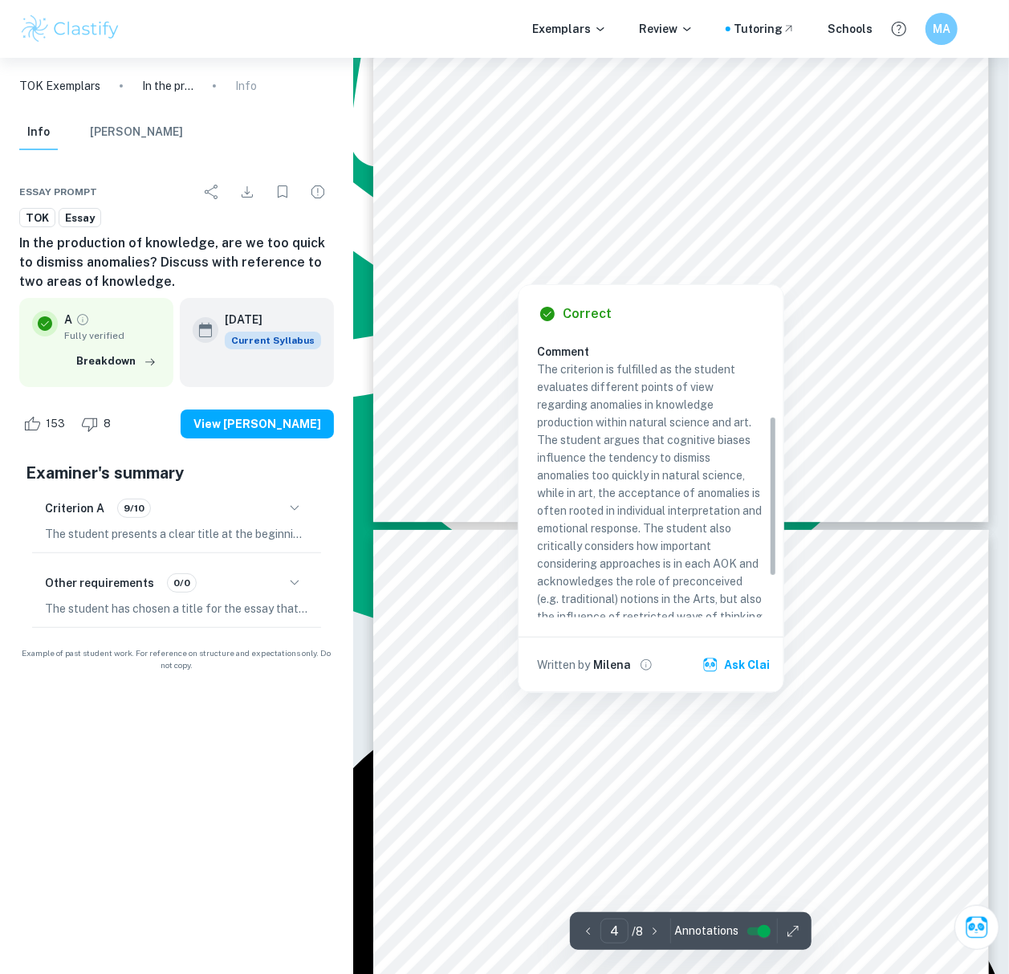
scroll to position [209, 0]
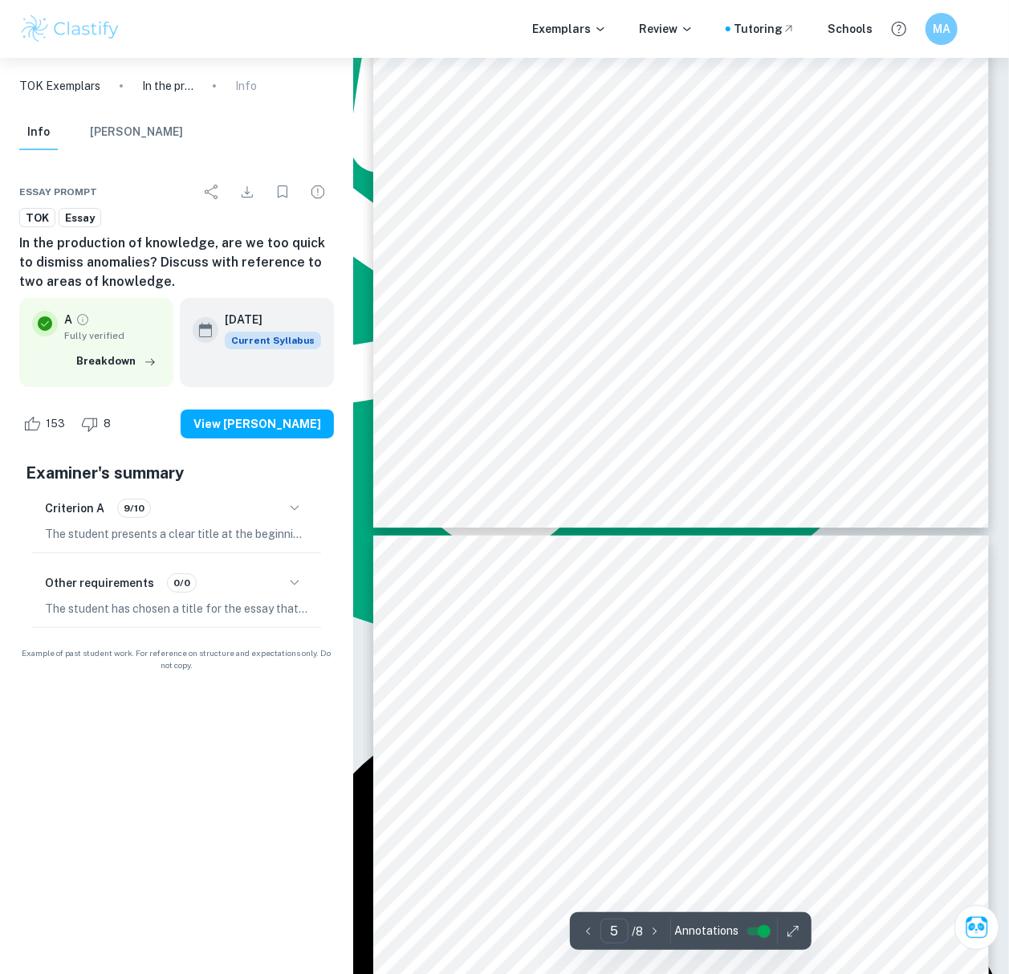
type input "4"
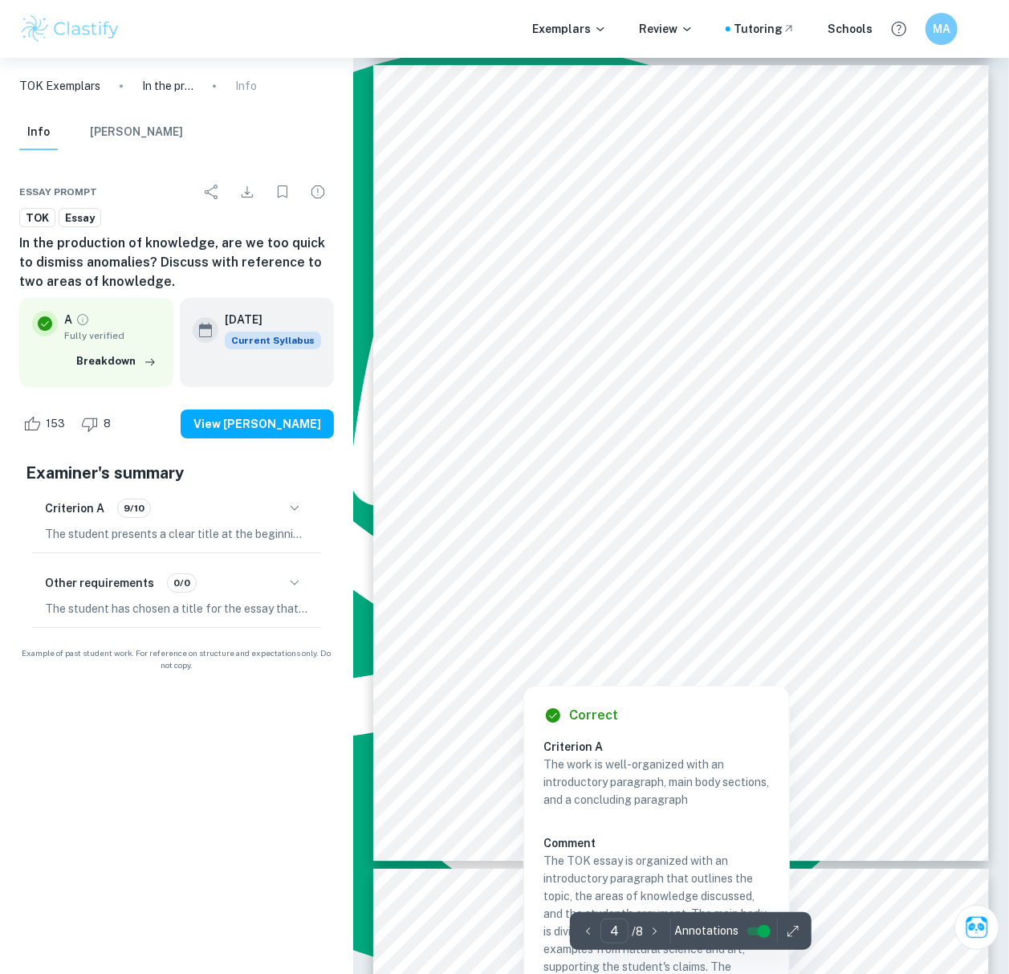
scroll to position [2461, 0]
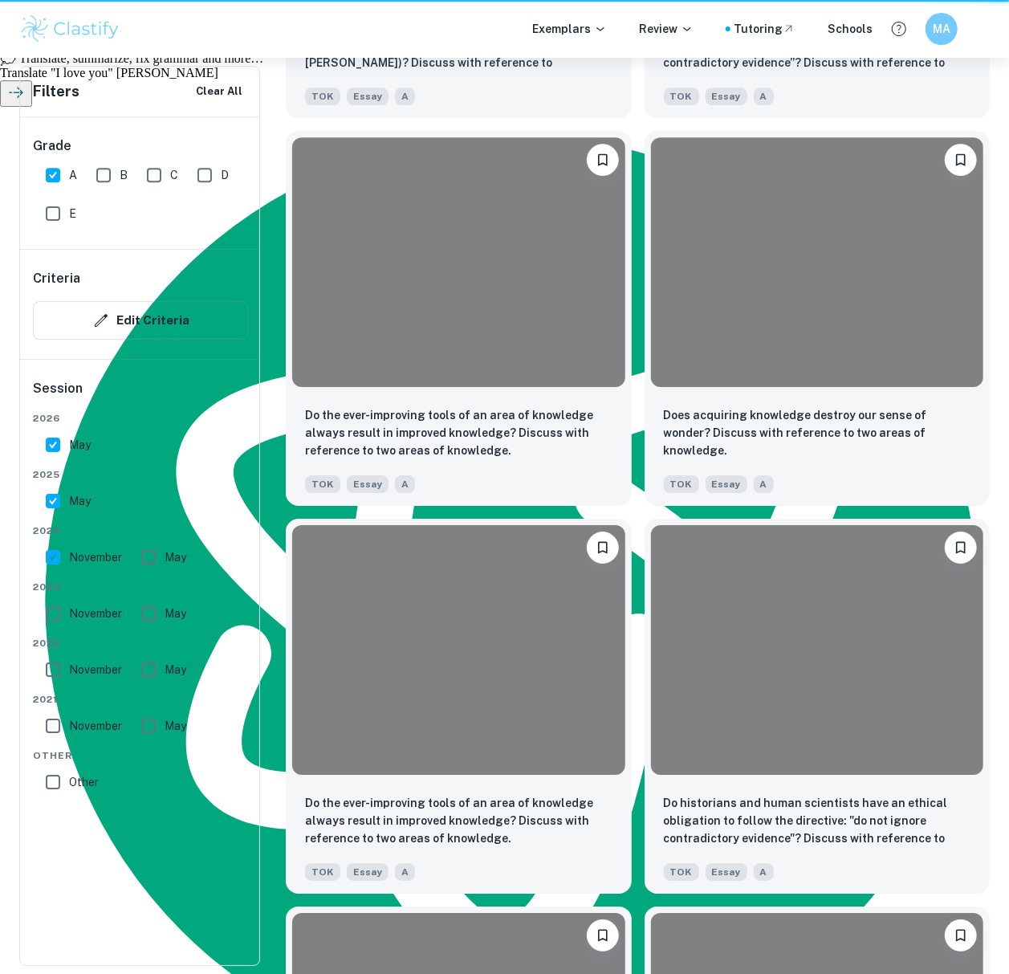
scroll to position [360, 0]
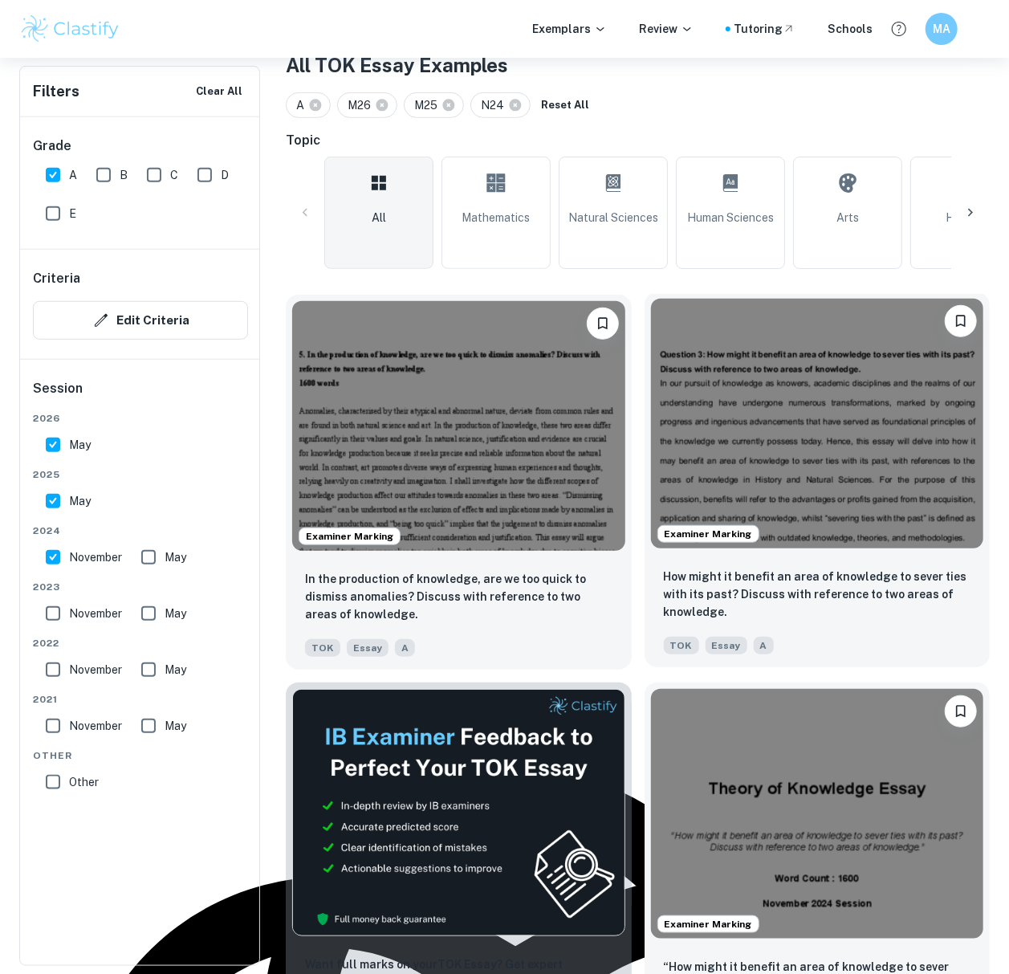
click at [817, 515] on img at bounding box center [817, 424] width 333 height 250
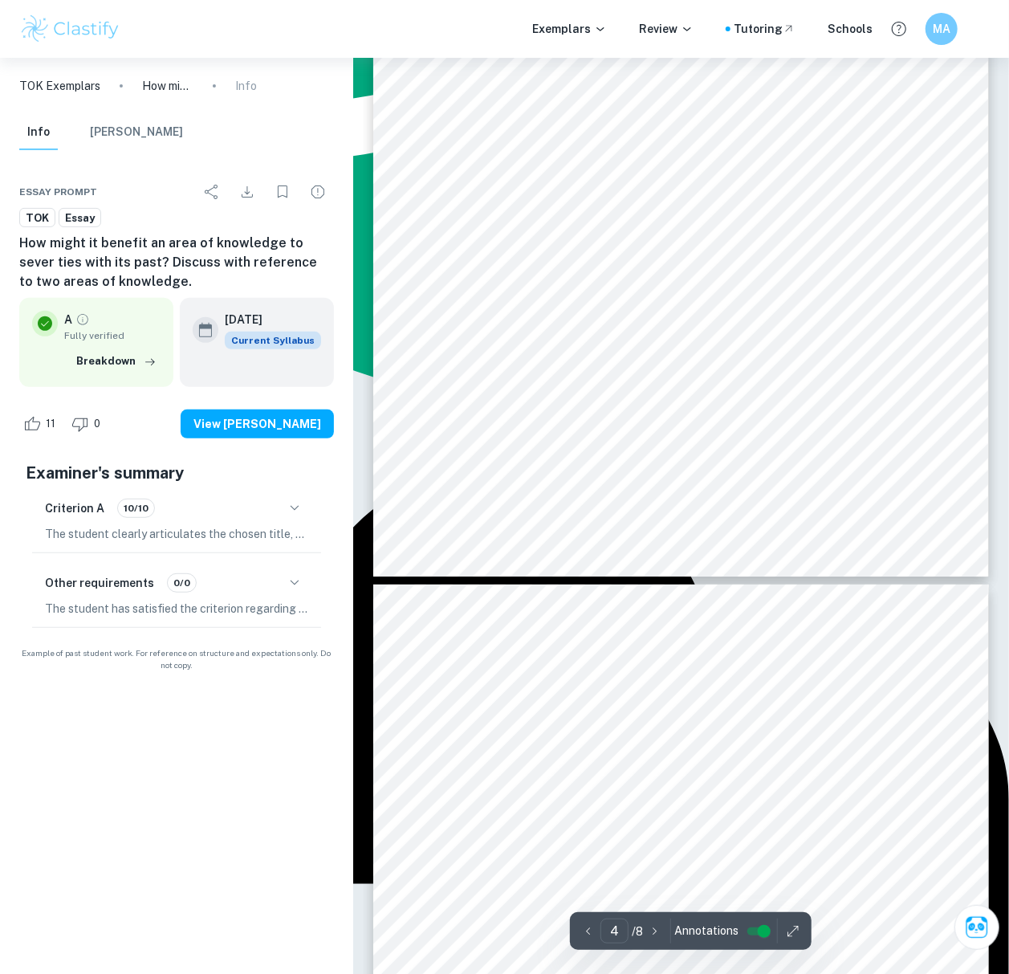
scroll to position [3096, 0]
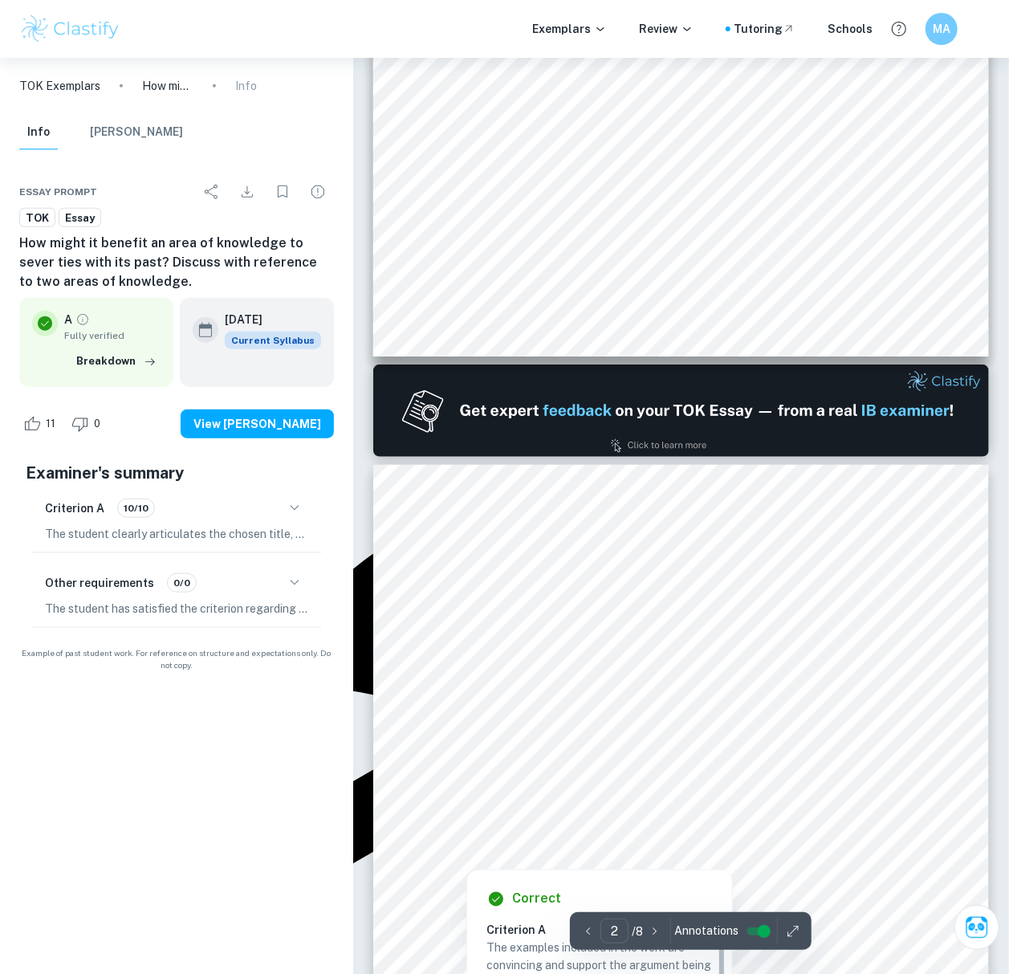
type input "1"
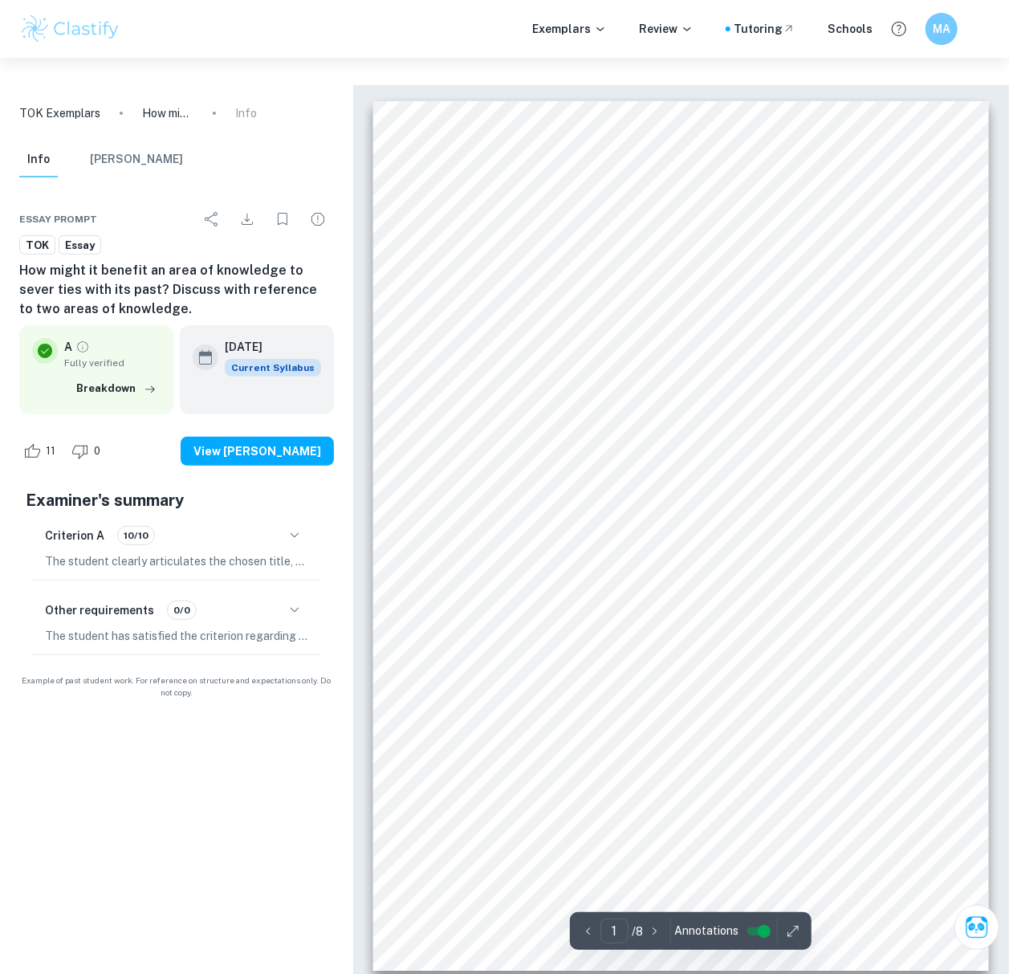
scroll to position [0, 0]
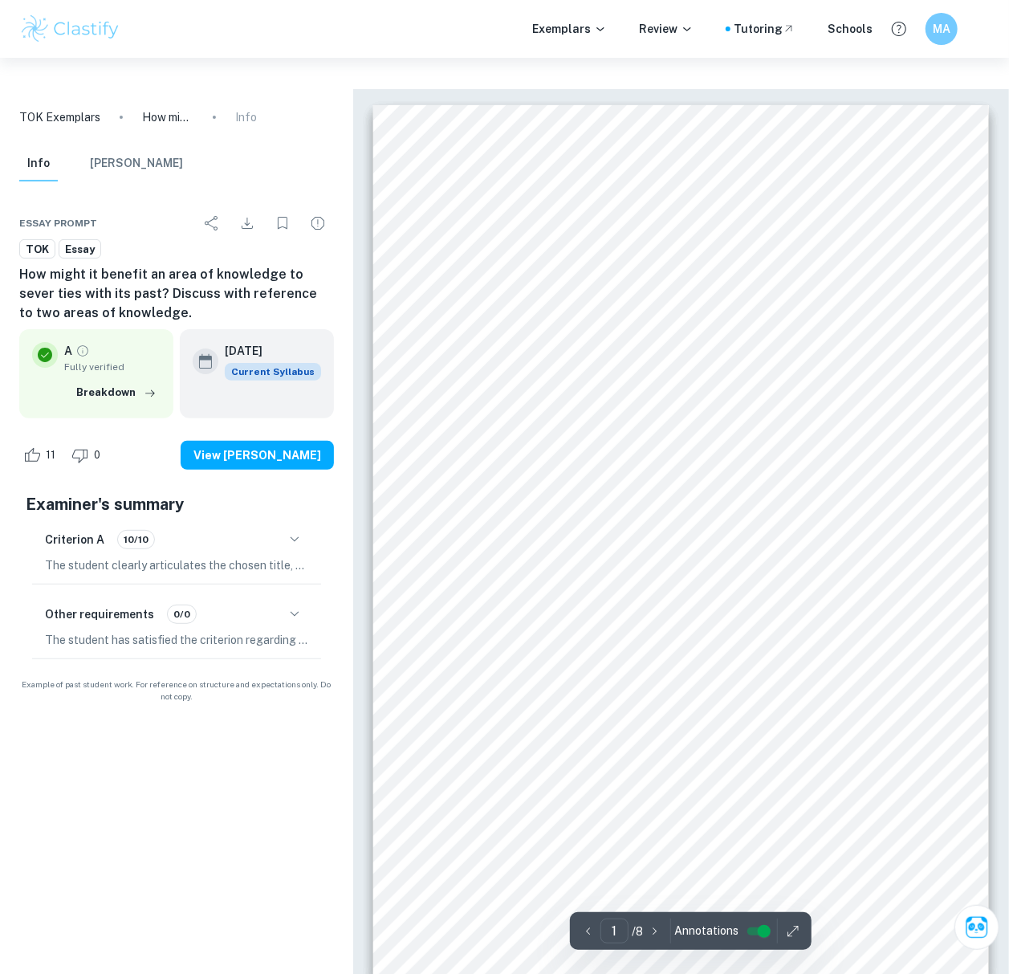
click at [514, 282] on span "progress and ingenious advancements that have served as foundational principles…" at bounding box center [682, 288] width 466 height 12
